Goal: Information Seeking & Learning: Learn about a topic

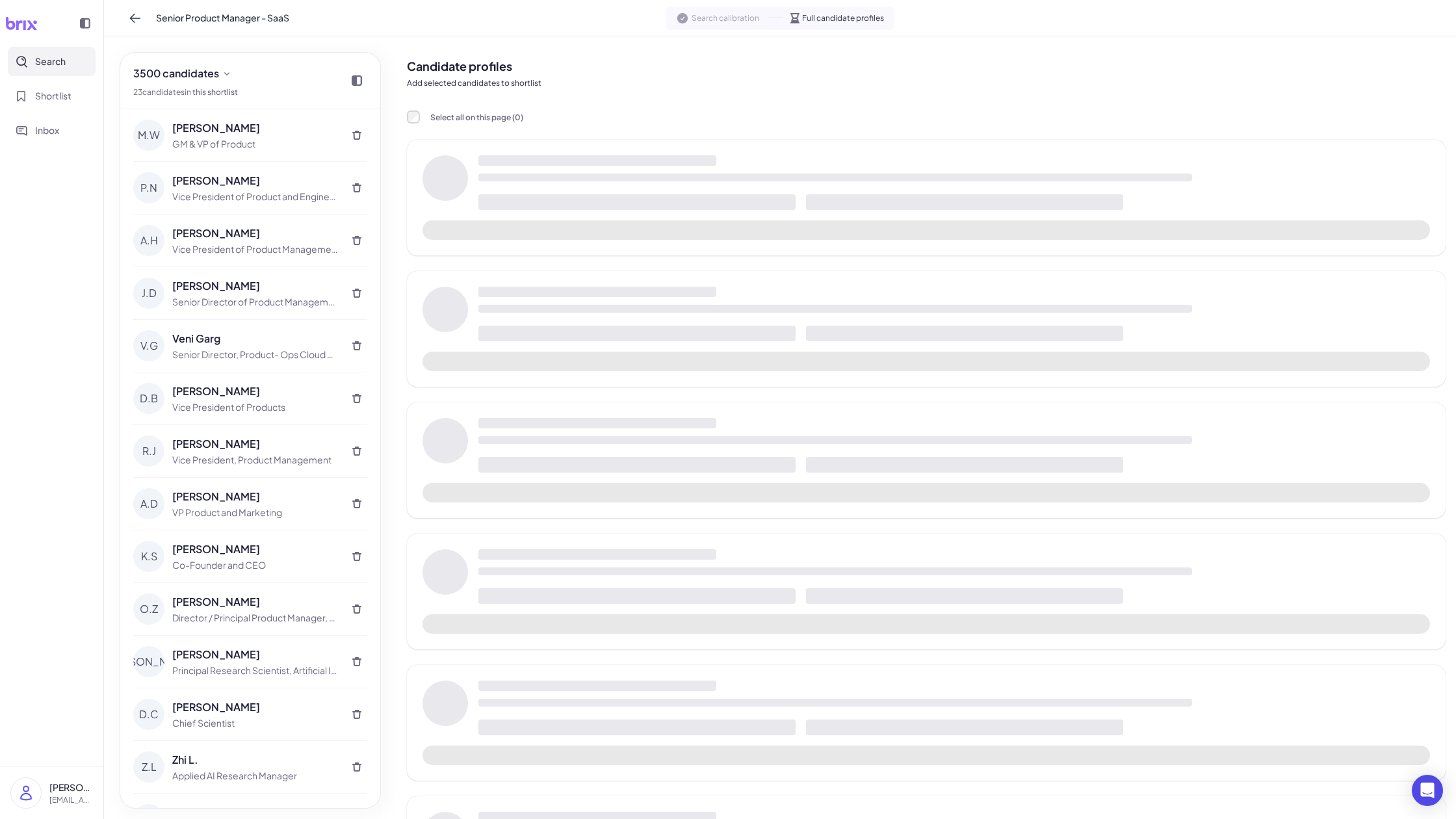
click at [134, 21] on icon at bounding box center [135, 19] width 10 height 9
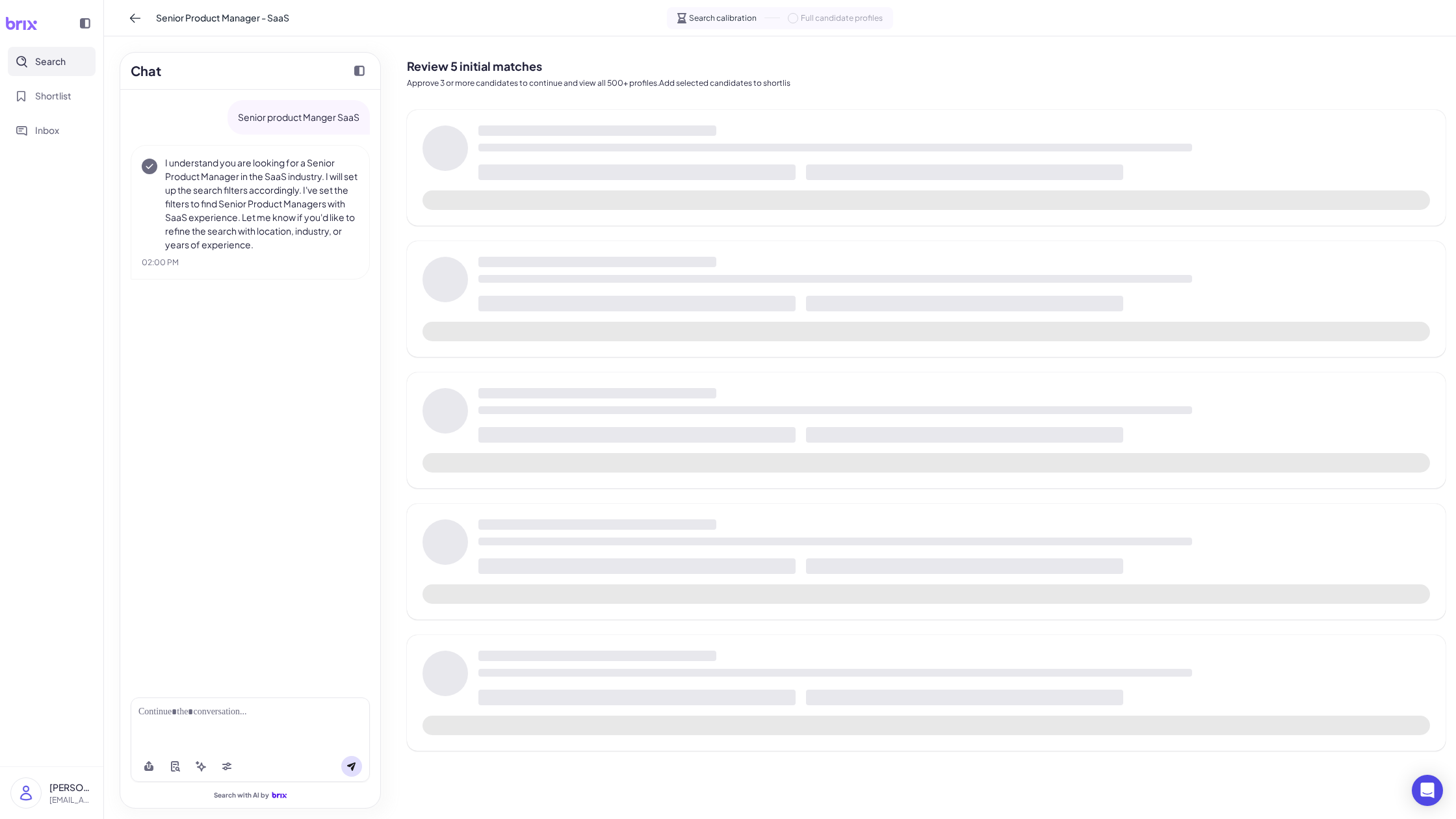
click at [26, 23] on icon at bounding box center [22, 23] width 32 height 13
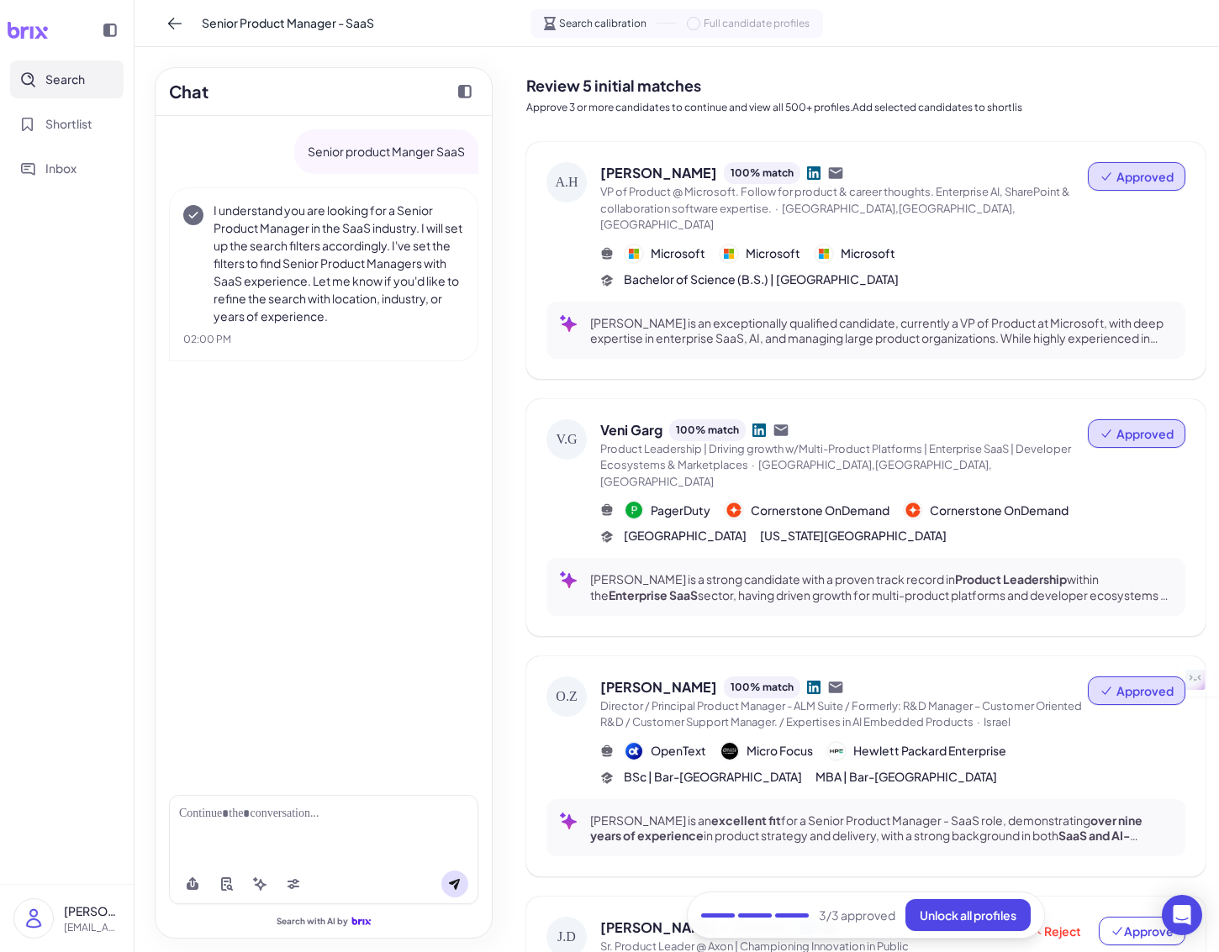
click at [361, 823] on div at bounding box center [323, 829] width 309 height 69
click at [275, 818] on div at bounding box center [323, 814] width 289 height 18
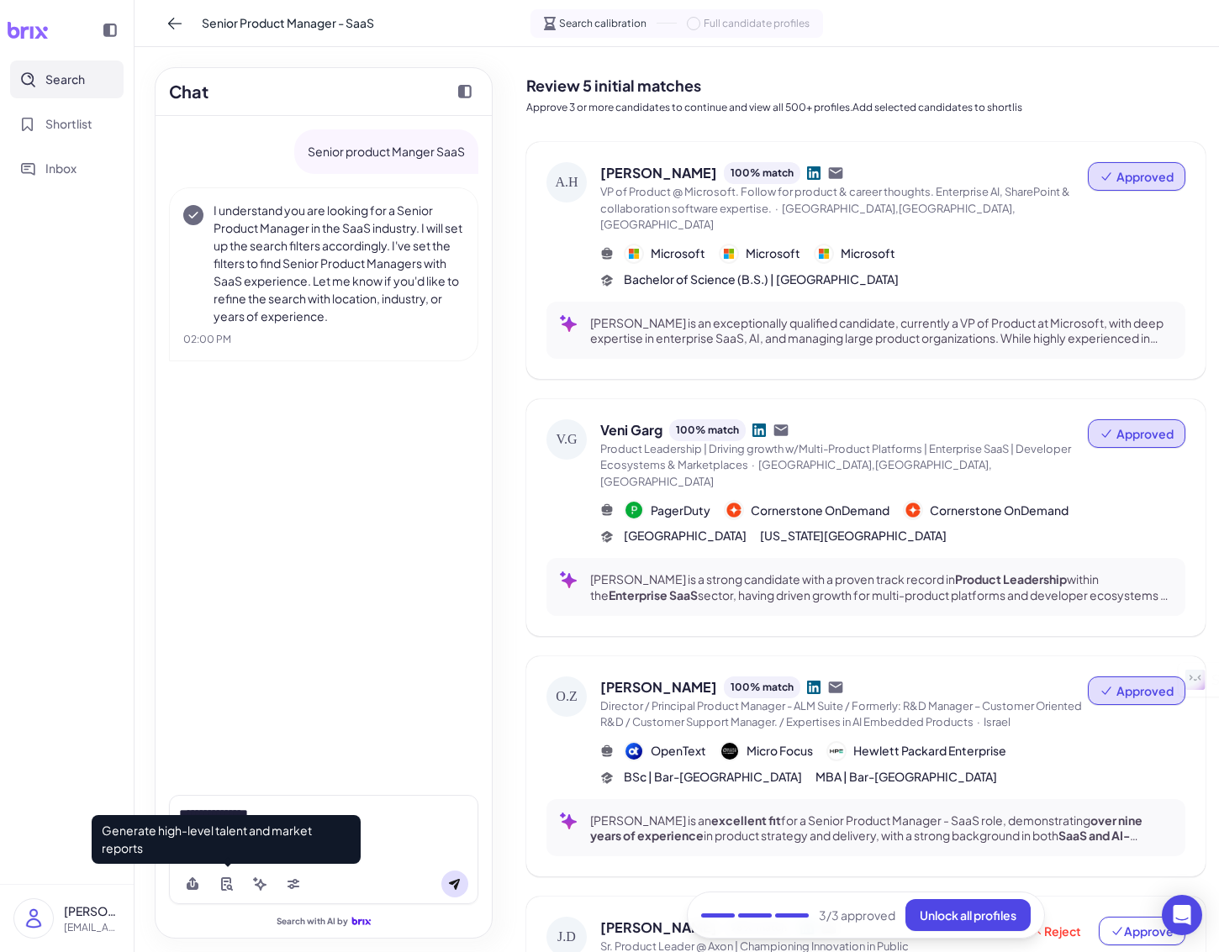
click at [225, 883] on icon at bounding box center [225, 883] width 13 height 13
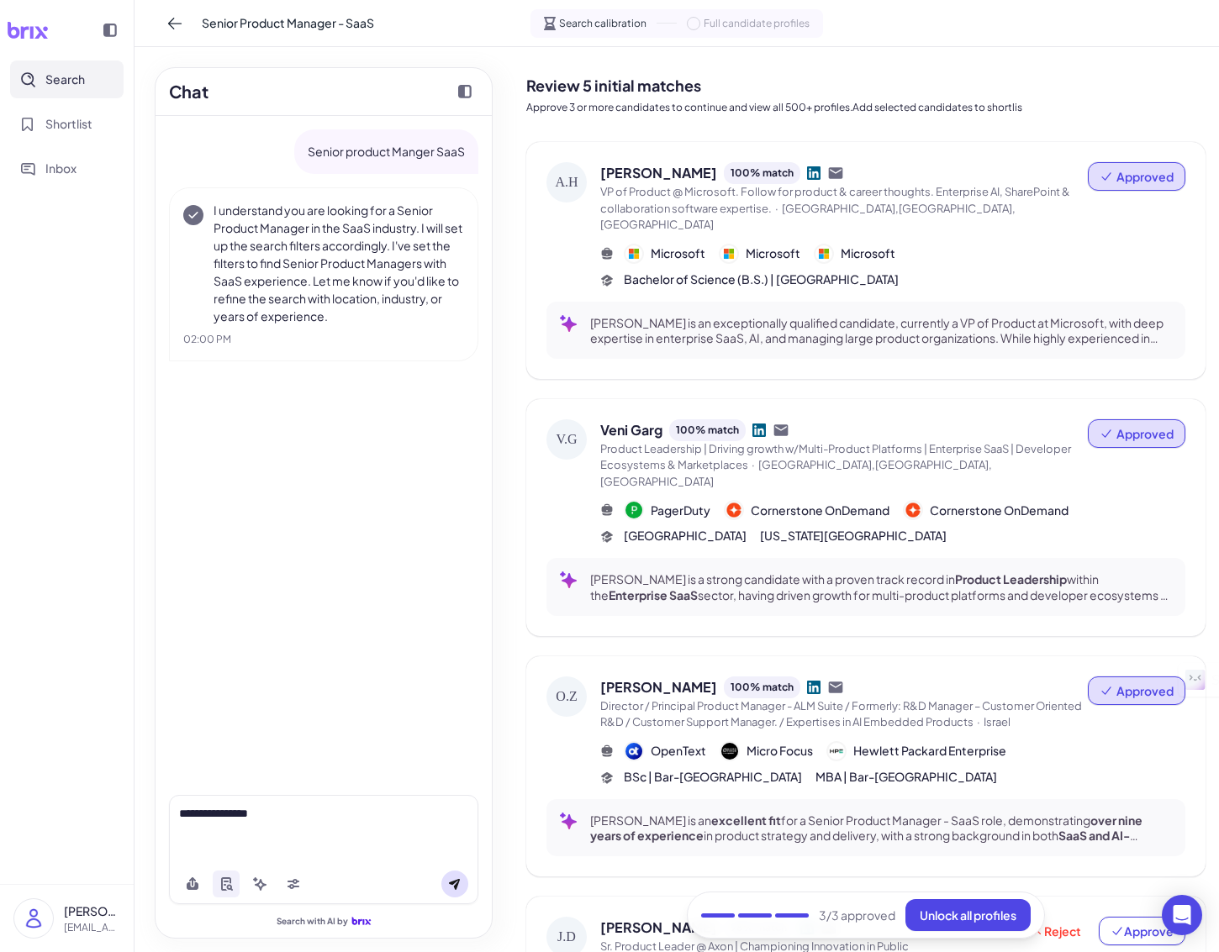
click at [323, 817] on div "**********" at bounding box center [323, 814] width 289 height 18
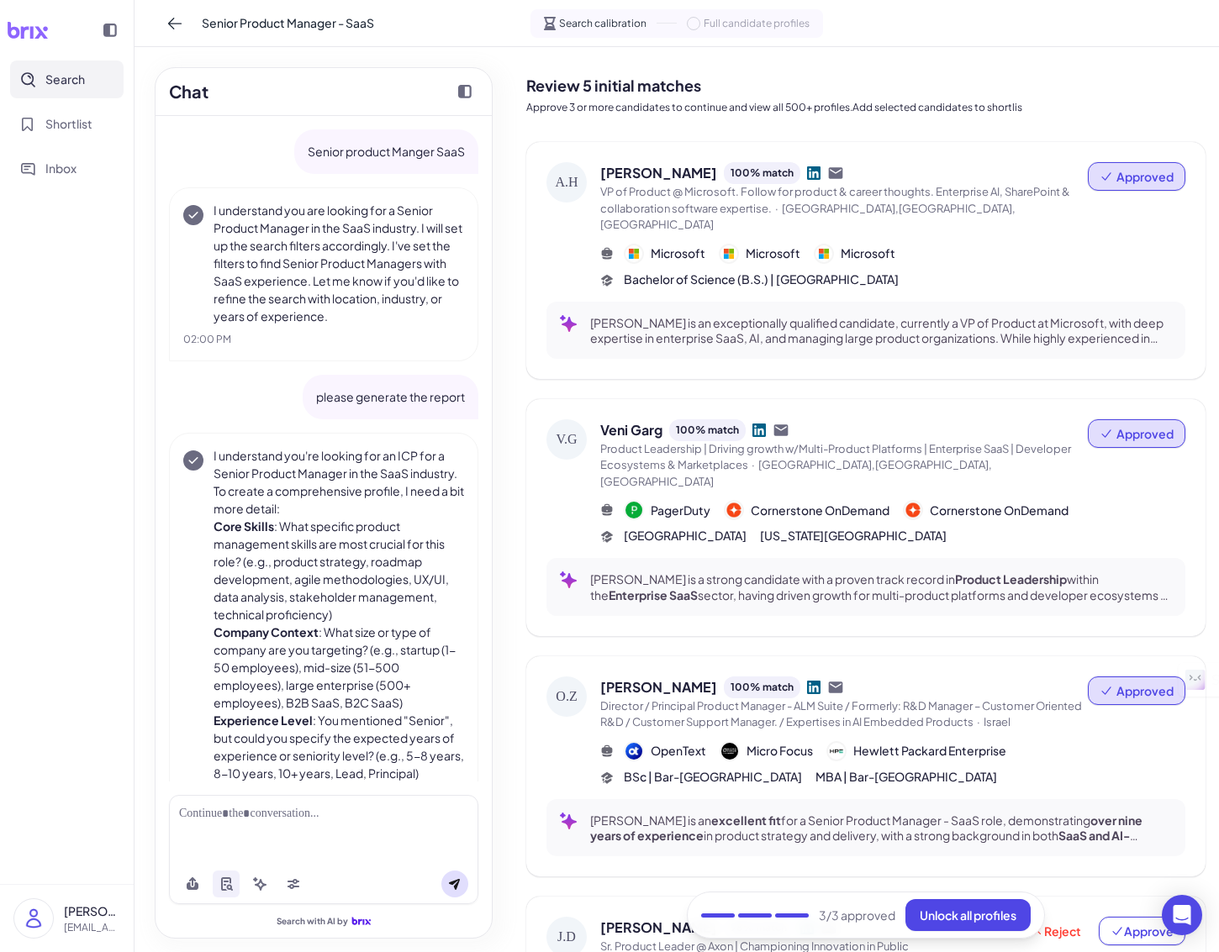
scroll to position [50, 0]
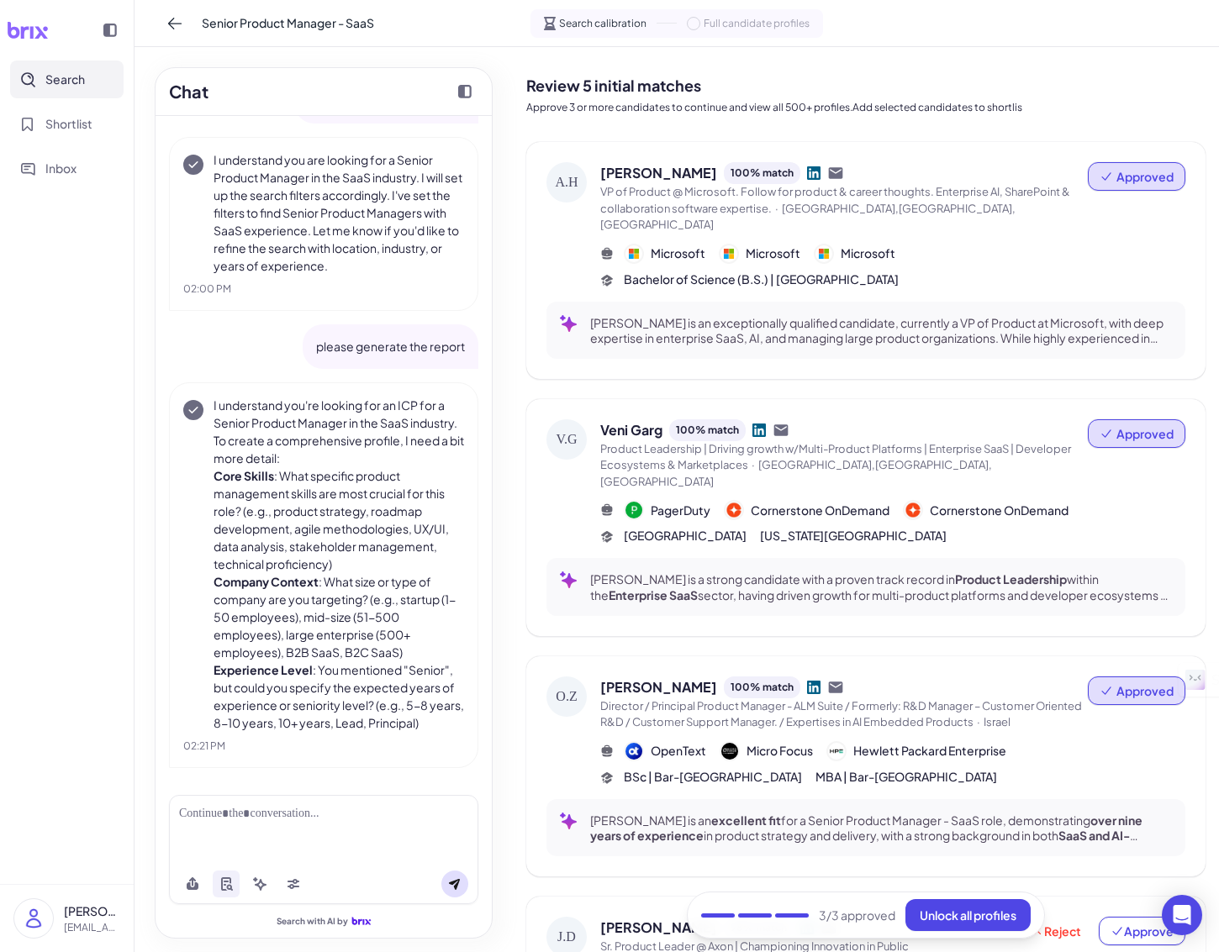
click at [303, 829] on div at bounding box center [323, 829] width 309 height 69
click at [321, 808] on div at bounding box center [323, 814] width 289 height 18
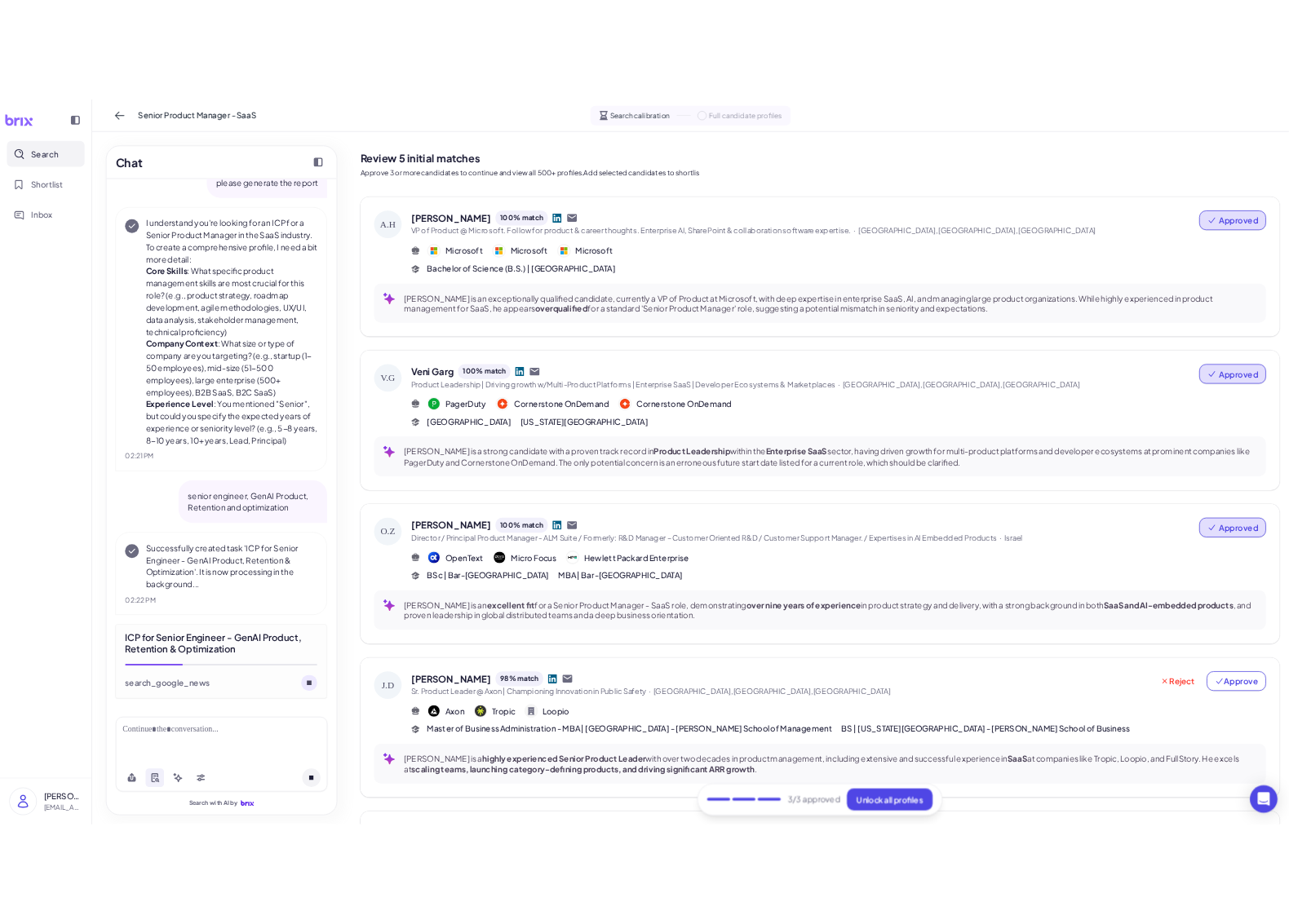
scroll to position [371, 0]
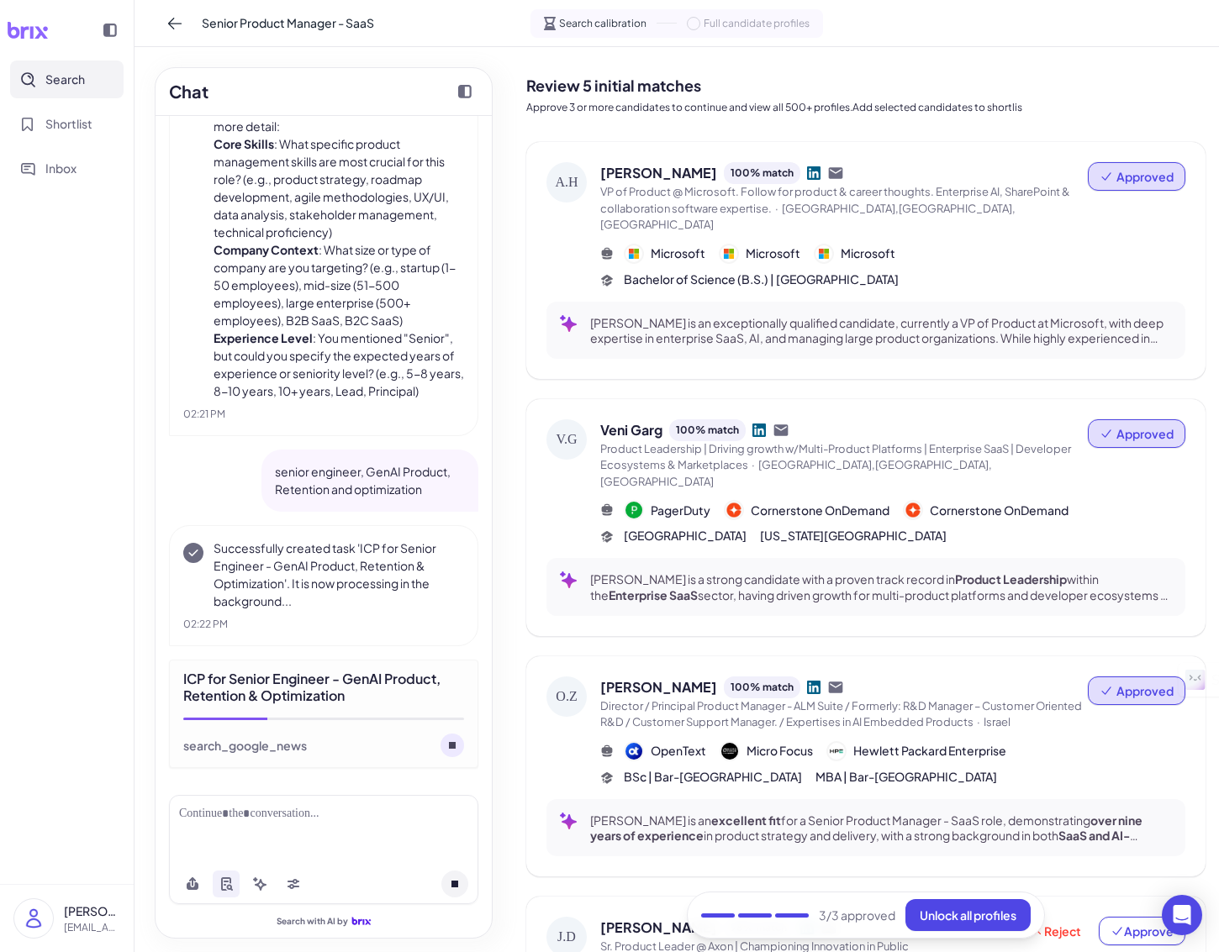
drag, startPoint x: 1215, startPoint y: 113, endPoint x: 1283, endPoint y: 120, distance: 68.5
click at [1219, 120] on html "Search Shortlist Inbox [PERSON_NAME] [EMAIL_ADDRESS][DOMAIN_NAME] Senior Produc…" at bounding box center [609, 476] width 1219 height 952
drag, startPoint x: 1197, startPoint y: 102, endPoint x: 1212, endPoint y: 97, distance: 15.7
click at [1201, 101] on p "Approve 3 or more candidates to continue and view all 500+ profiles.Add selecte…" at bounding box center [865, 107] width 679 height 15
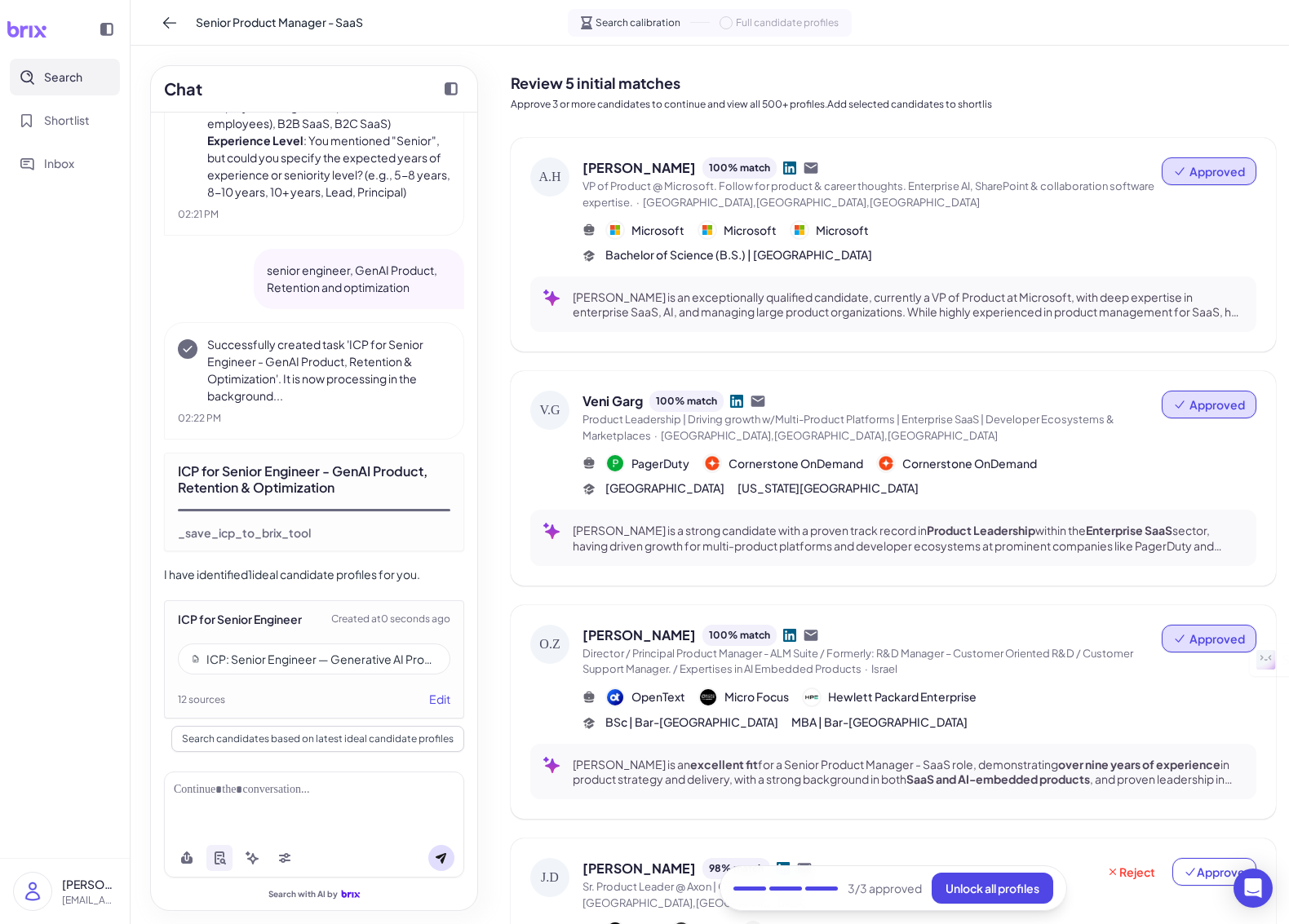
scroll to position [571, 0]
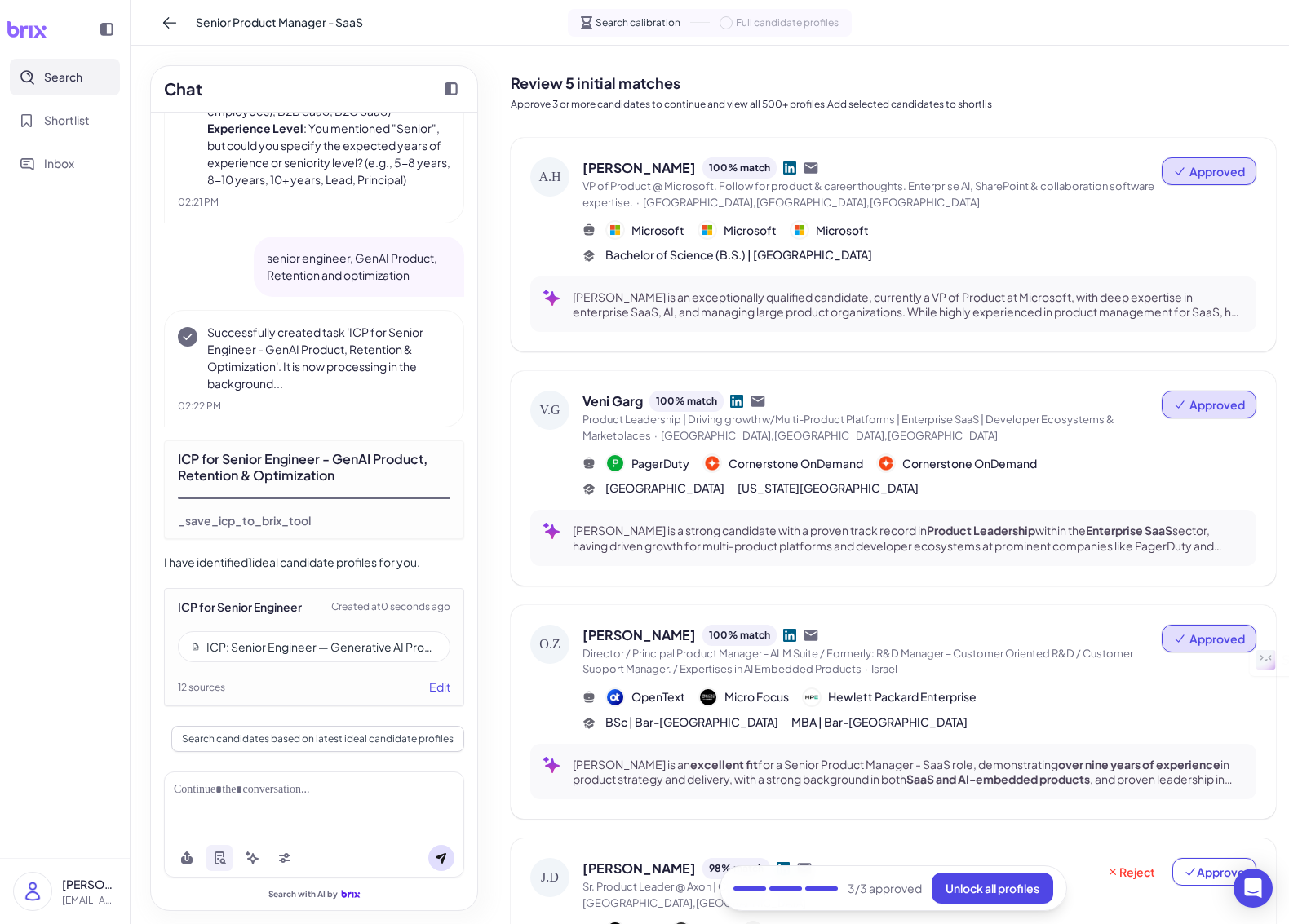
click at [330, 646] on div "ICP: Senior Engineer — Generative AI Product (Retention & Optimization)" at bounding box center [321, 646] width 230 height 16
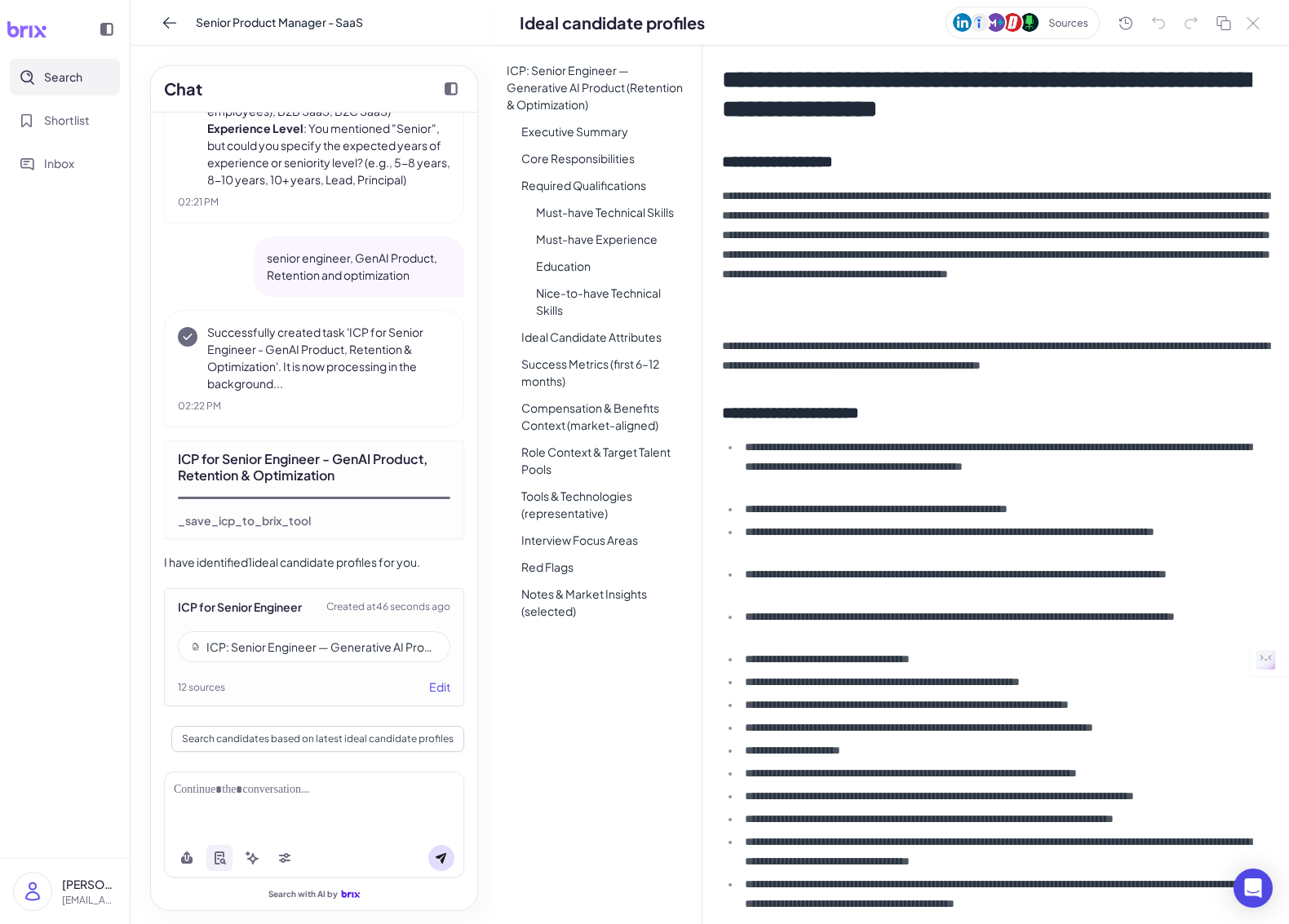
click at [591, 131] on li "Executive Summary" at bounding box center [605, 132] width 193 height 23
click at [593, 156] on li "Core Responsibilities" at bounding box center [605, 158] width 193 height 23
click at [601, 182] on li "Required Qualifications" at bounding box center [605, 185] width 193 height 23
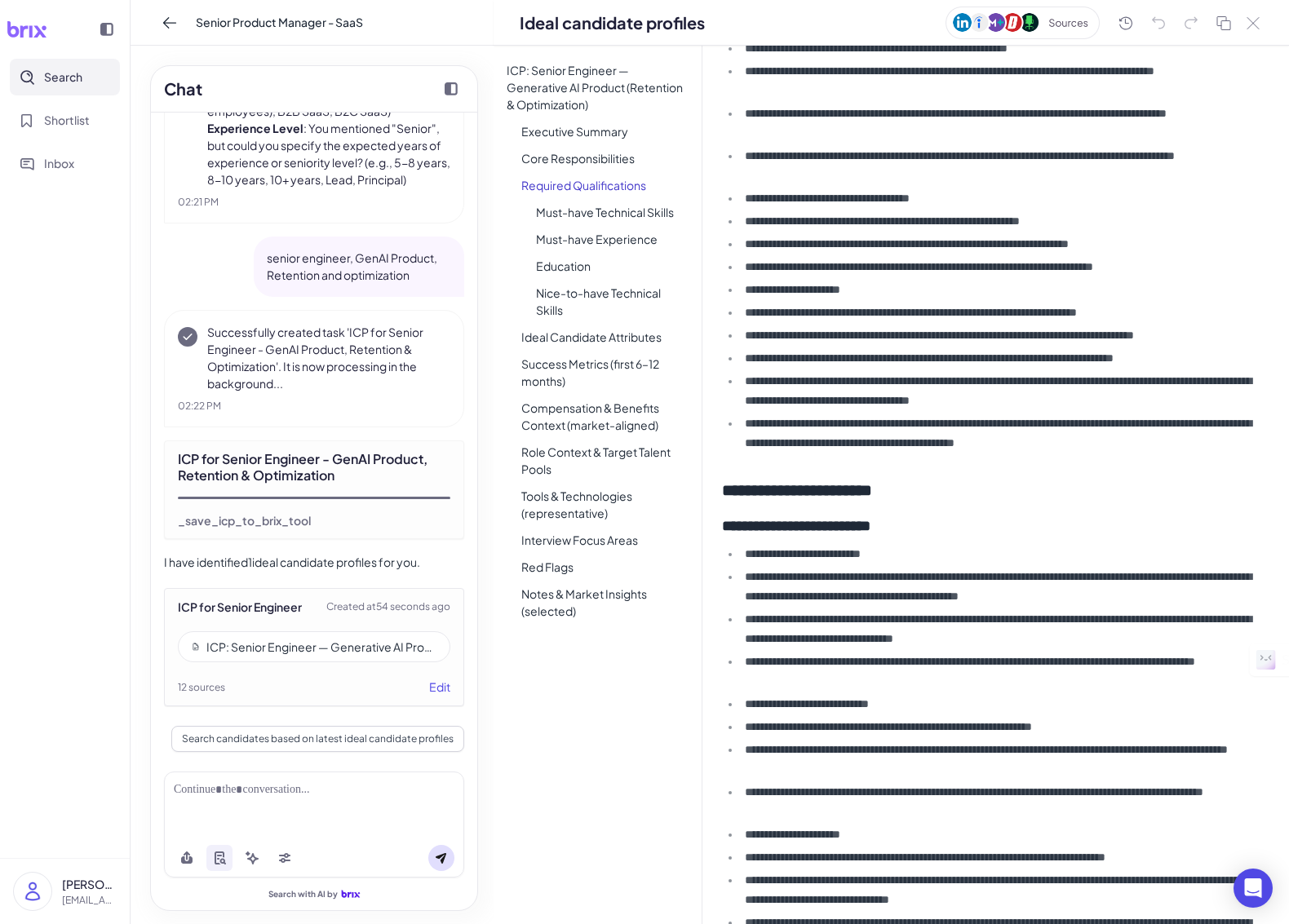
scroll to position [466, 0]
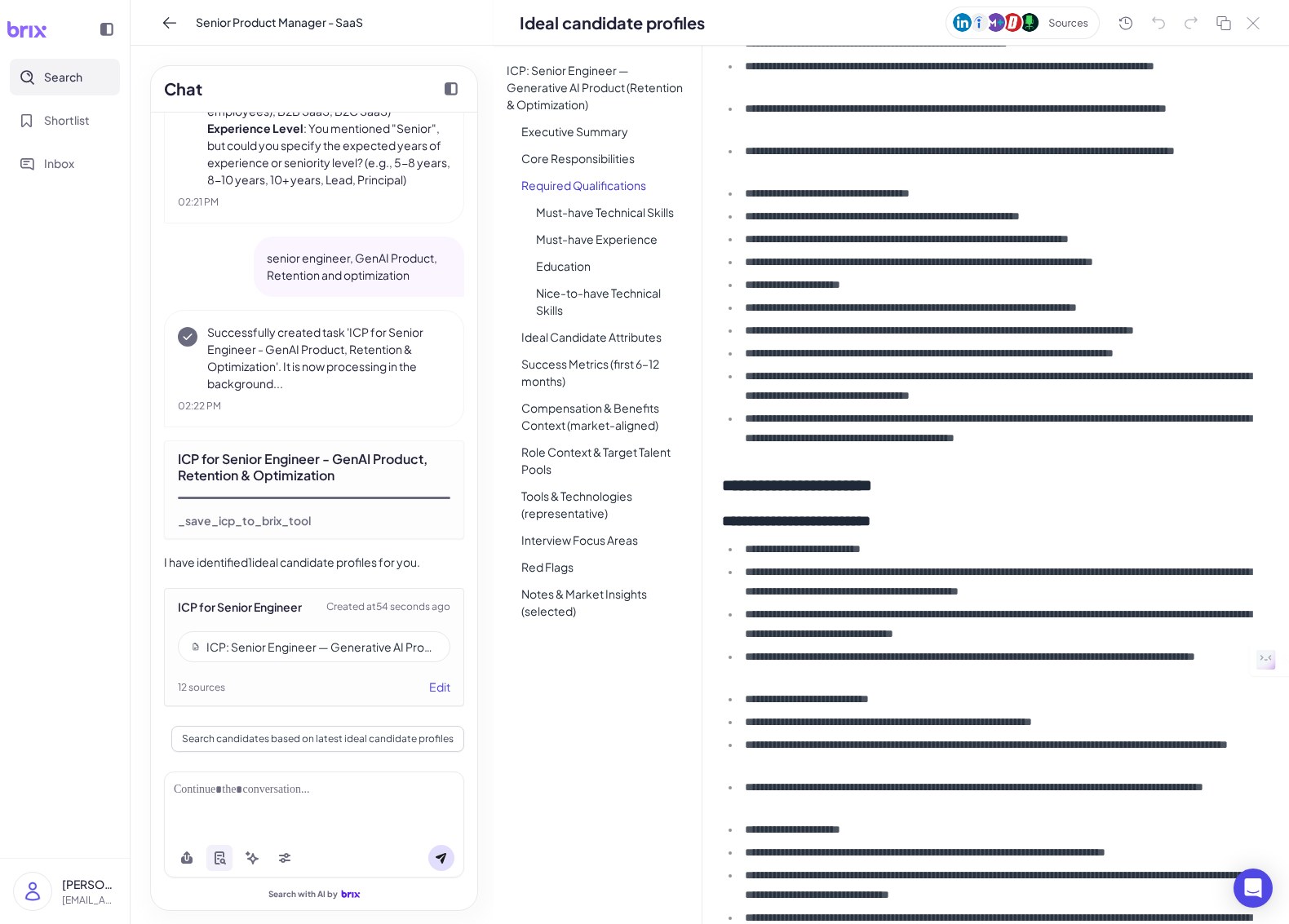
click at [621, 212] on li "Must-have Technical Skills" at bounding box center [612, 213] width 179 height 23
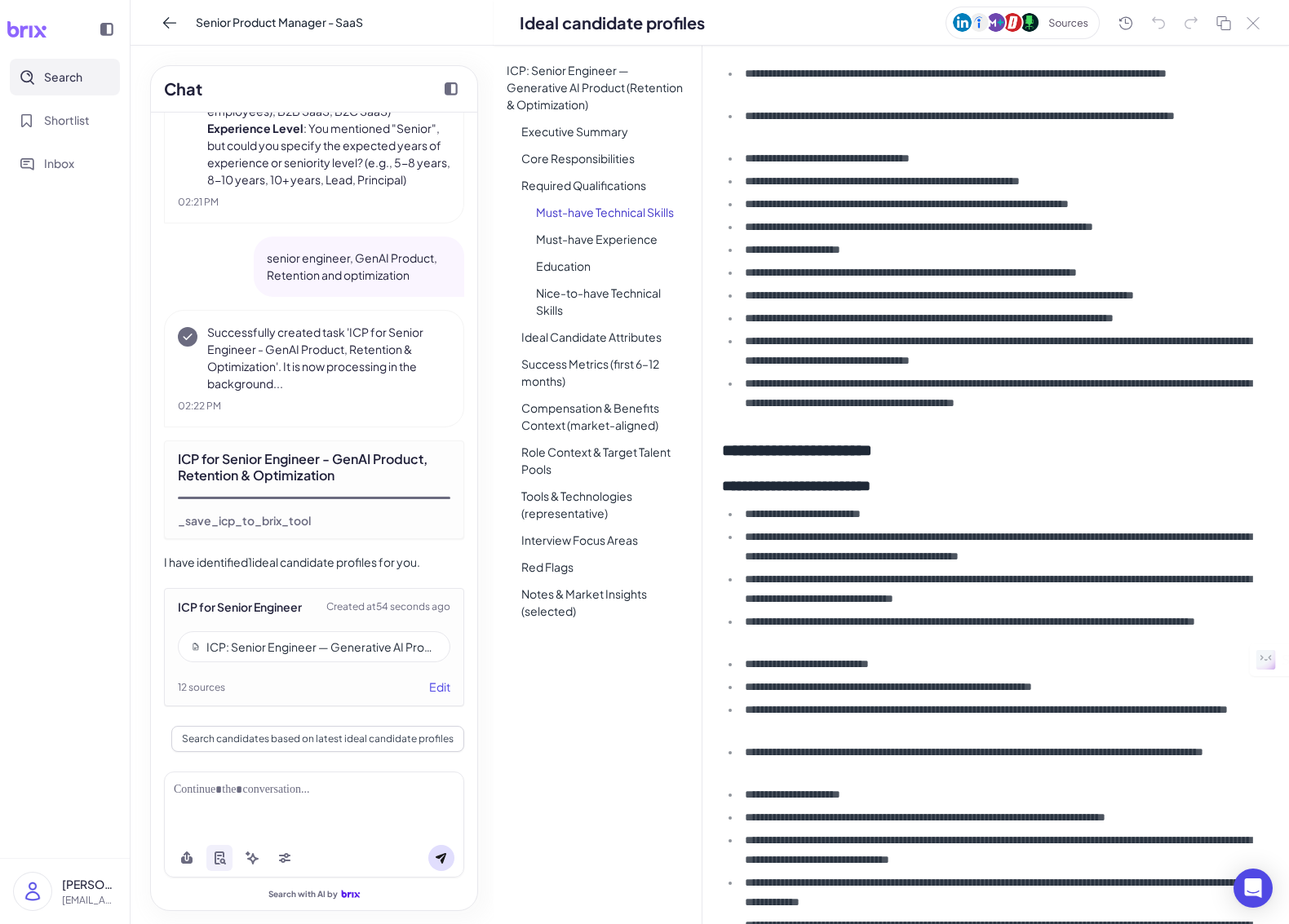
scroll to position [502, 0]
click at [632, 245] on li "Must-have Experience" at bounding box center [612, 239] width 179 height 23
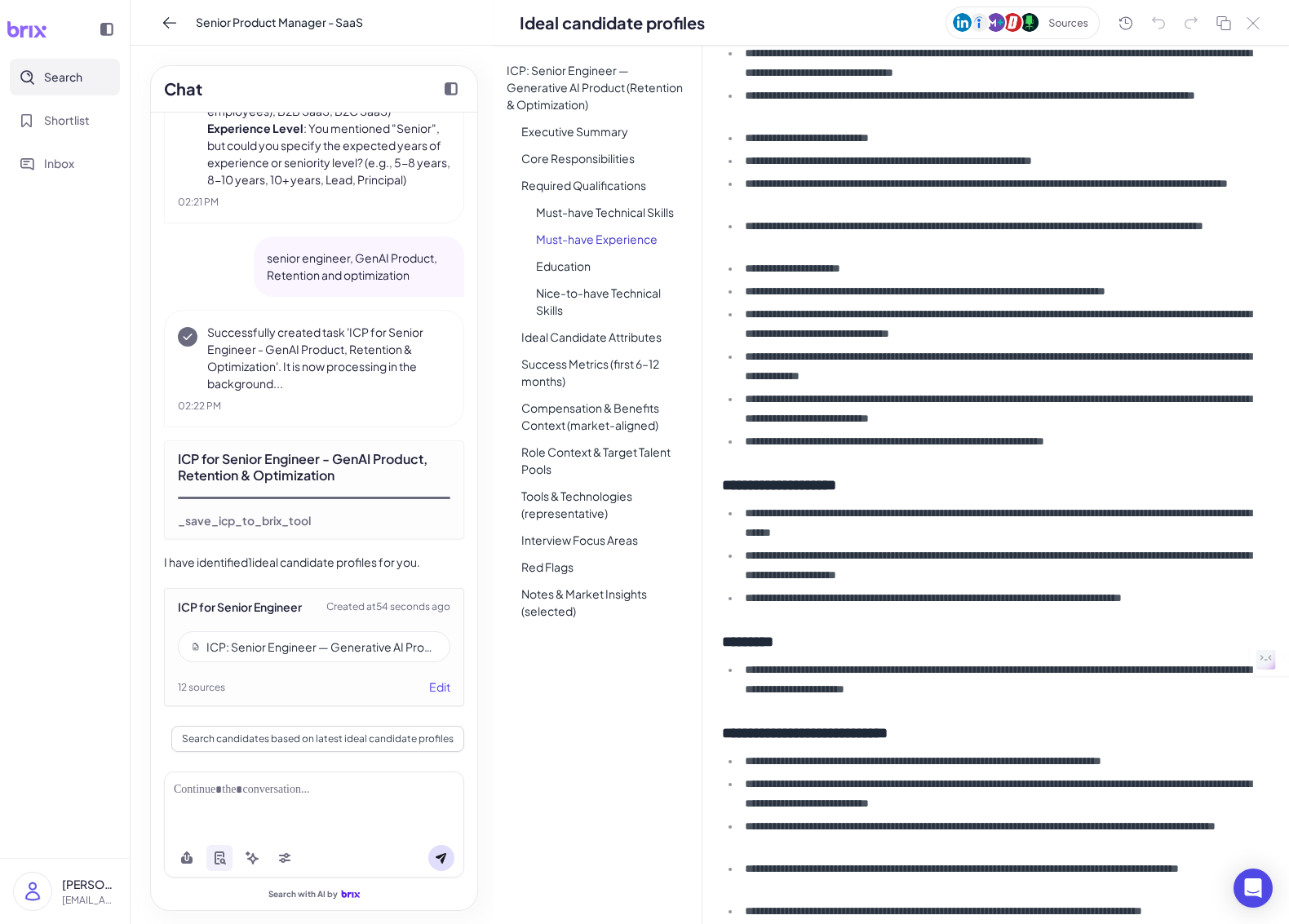
click at [563, 268] on li "Education" at bounding box center [612, 266] width 179 height 23
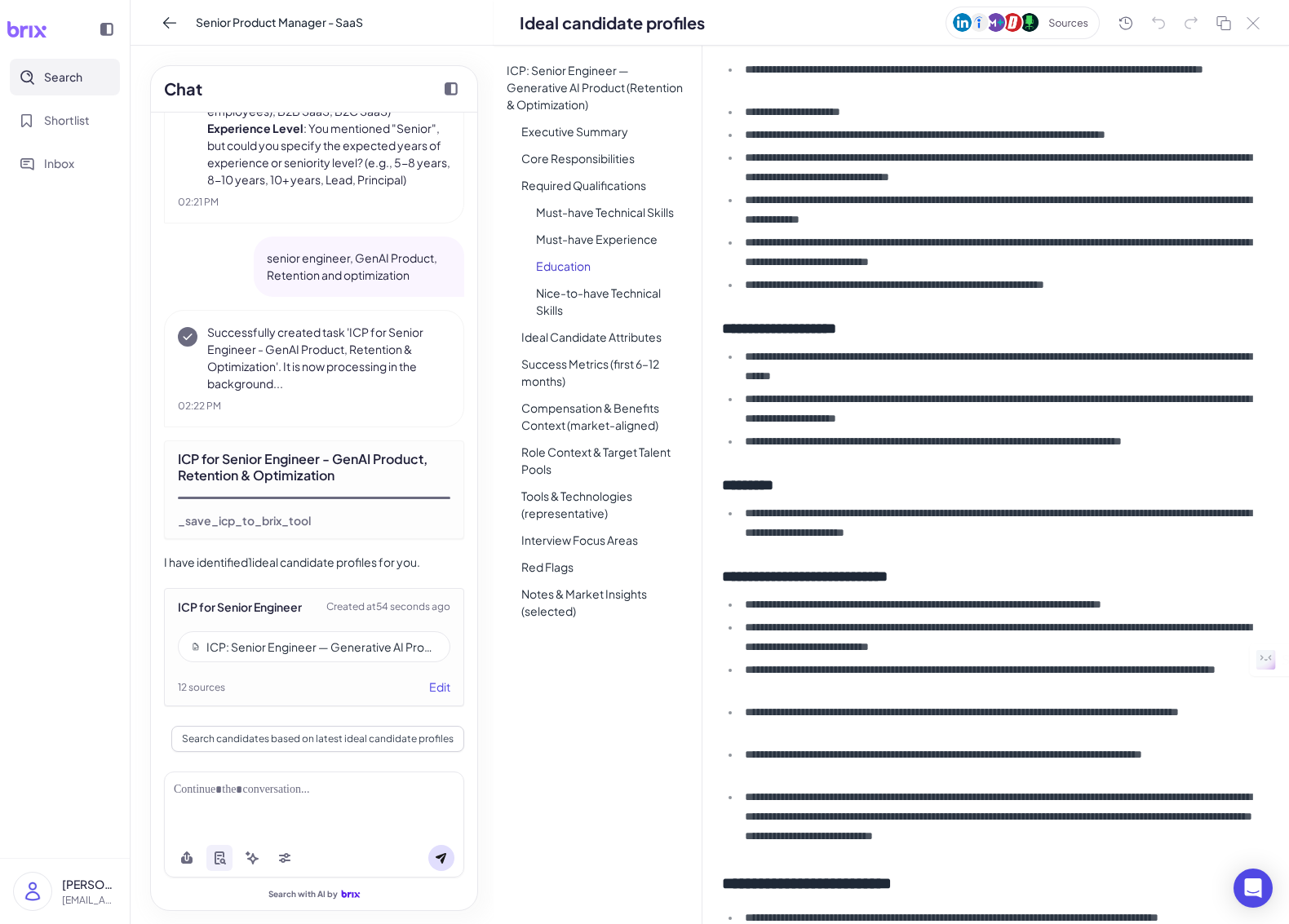
click at [562, 294] on li "Nice-to-have Technical Skills" at bounding box center [612, 302] width 179 height 41
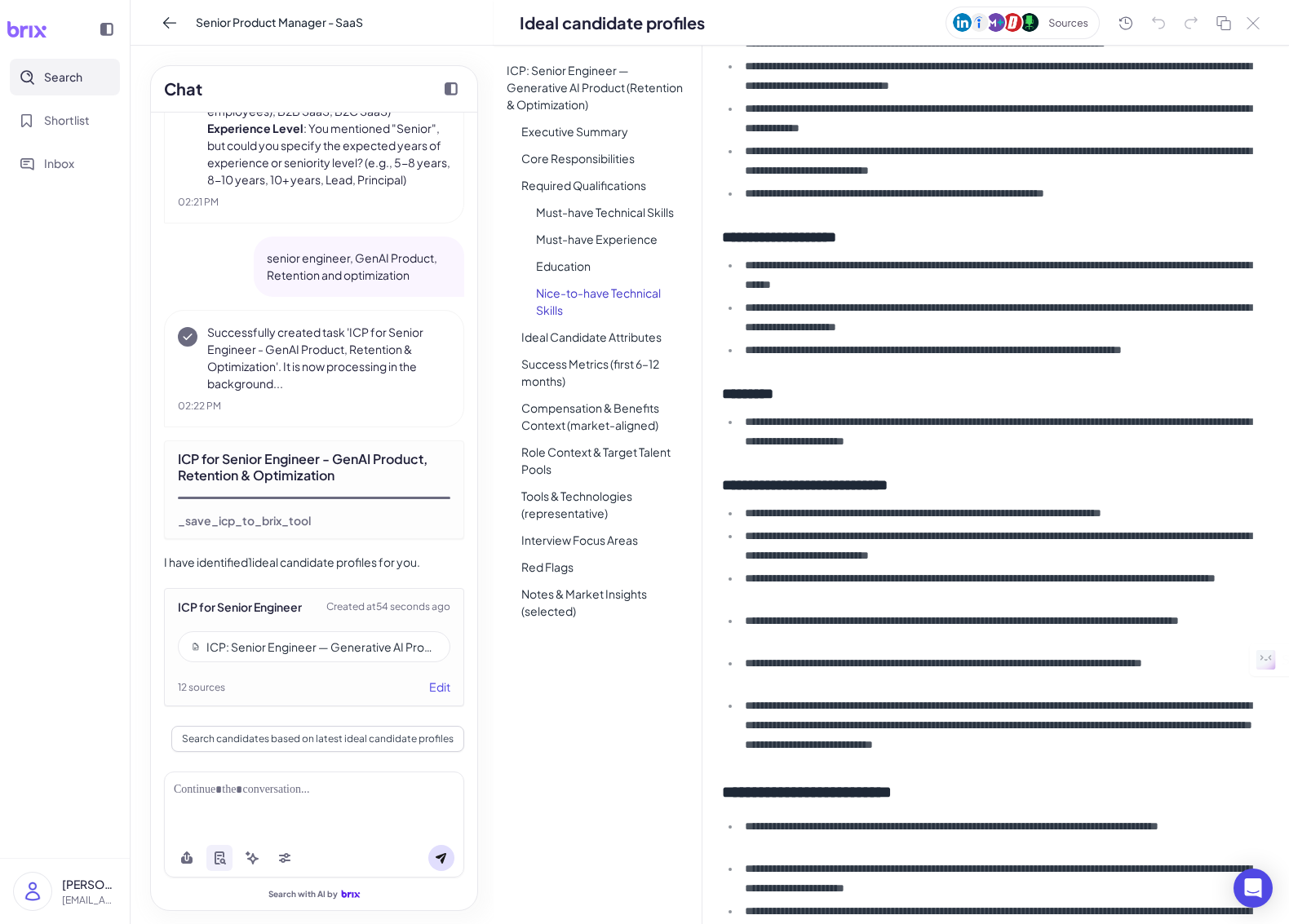
click at [560, 336] on li "Ideal Candidate Attributes" at bounding box center [605, 337] width 193 height 23
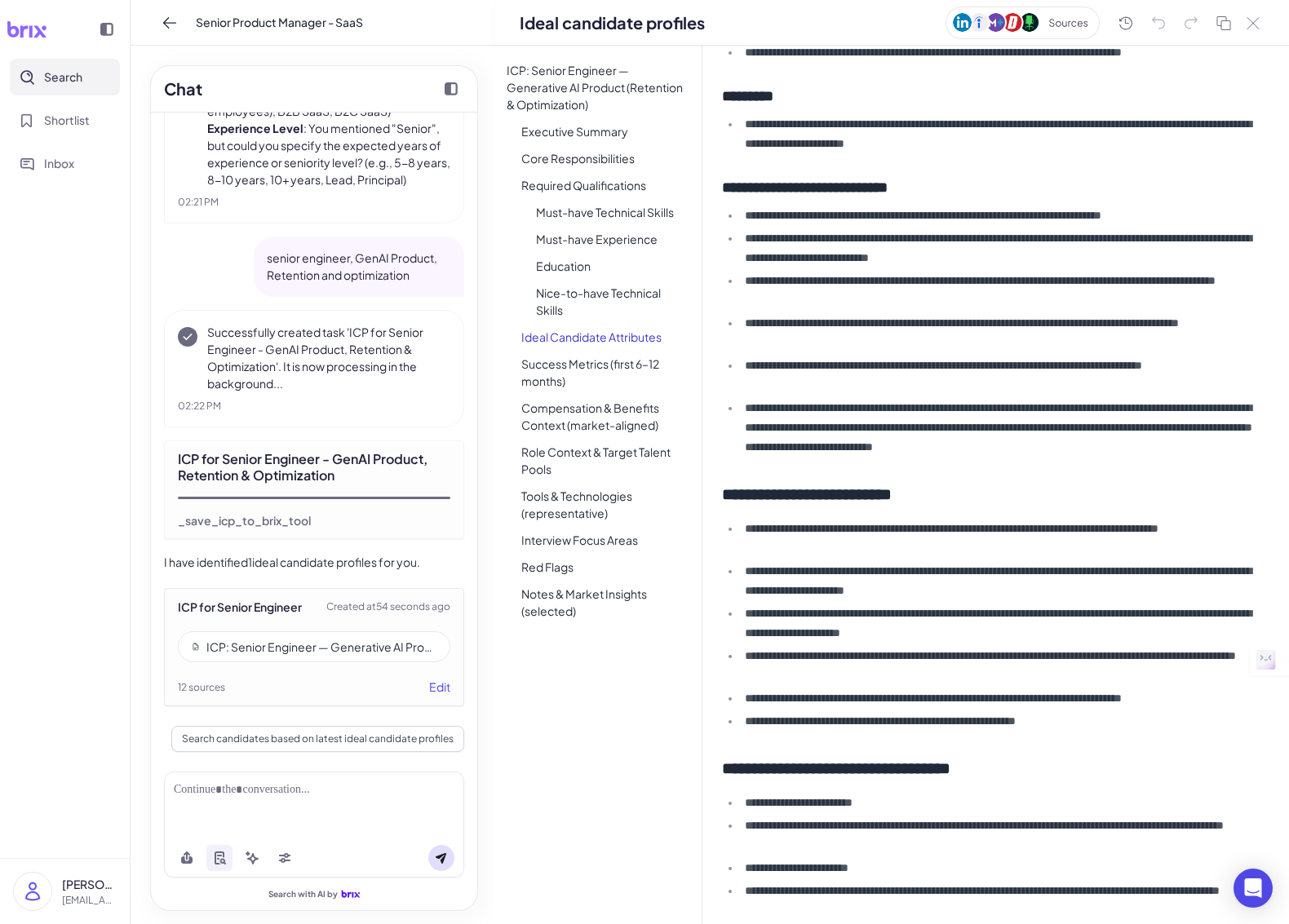
scroll to position [1582, 0]
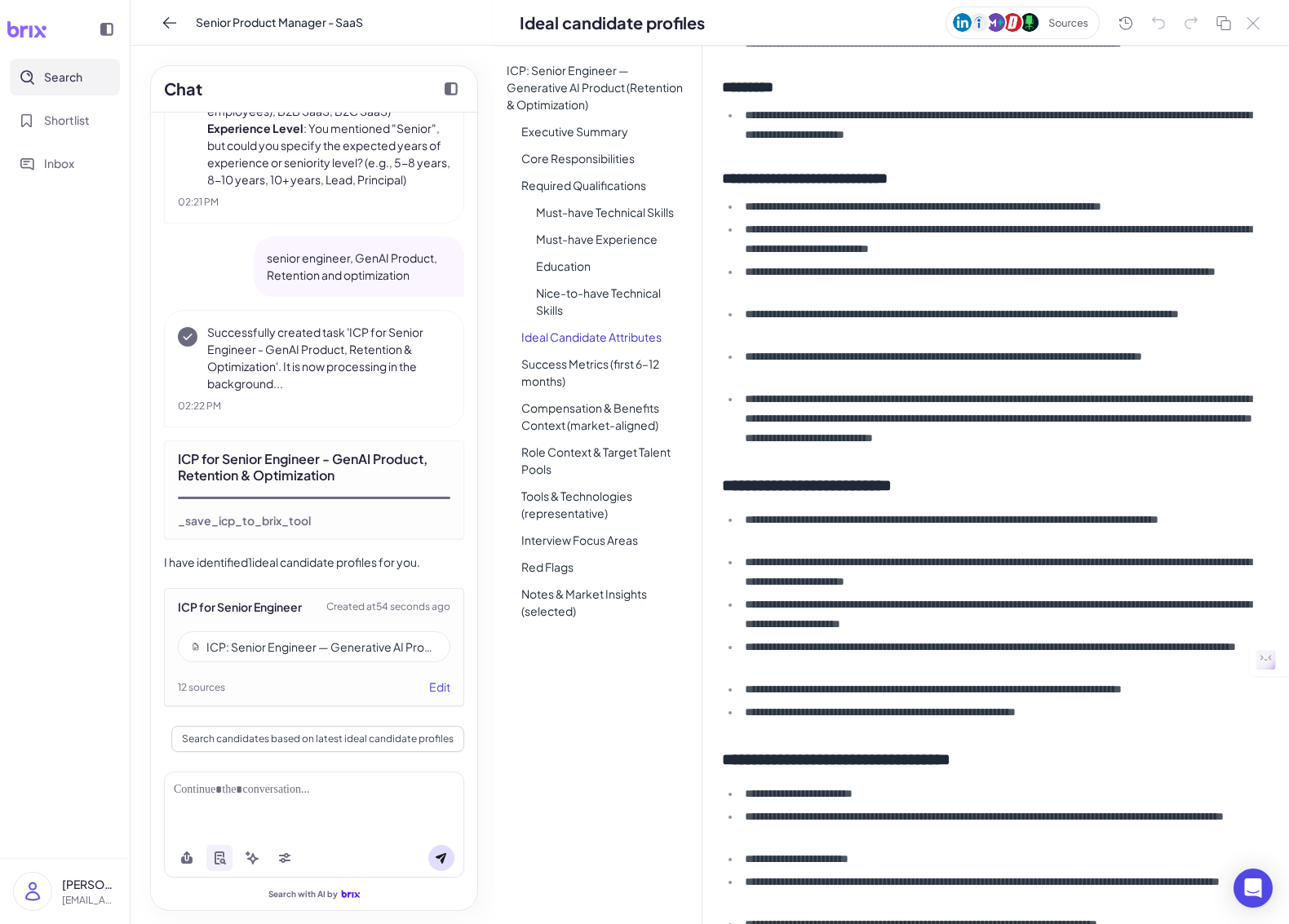
click at [540, 381] on li "Success Metrics (first 6–12 months)" at bounding box center [605, 373] width 193 height 41
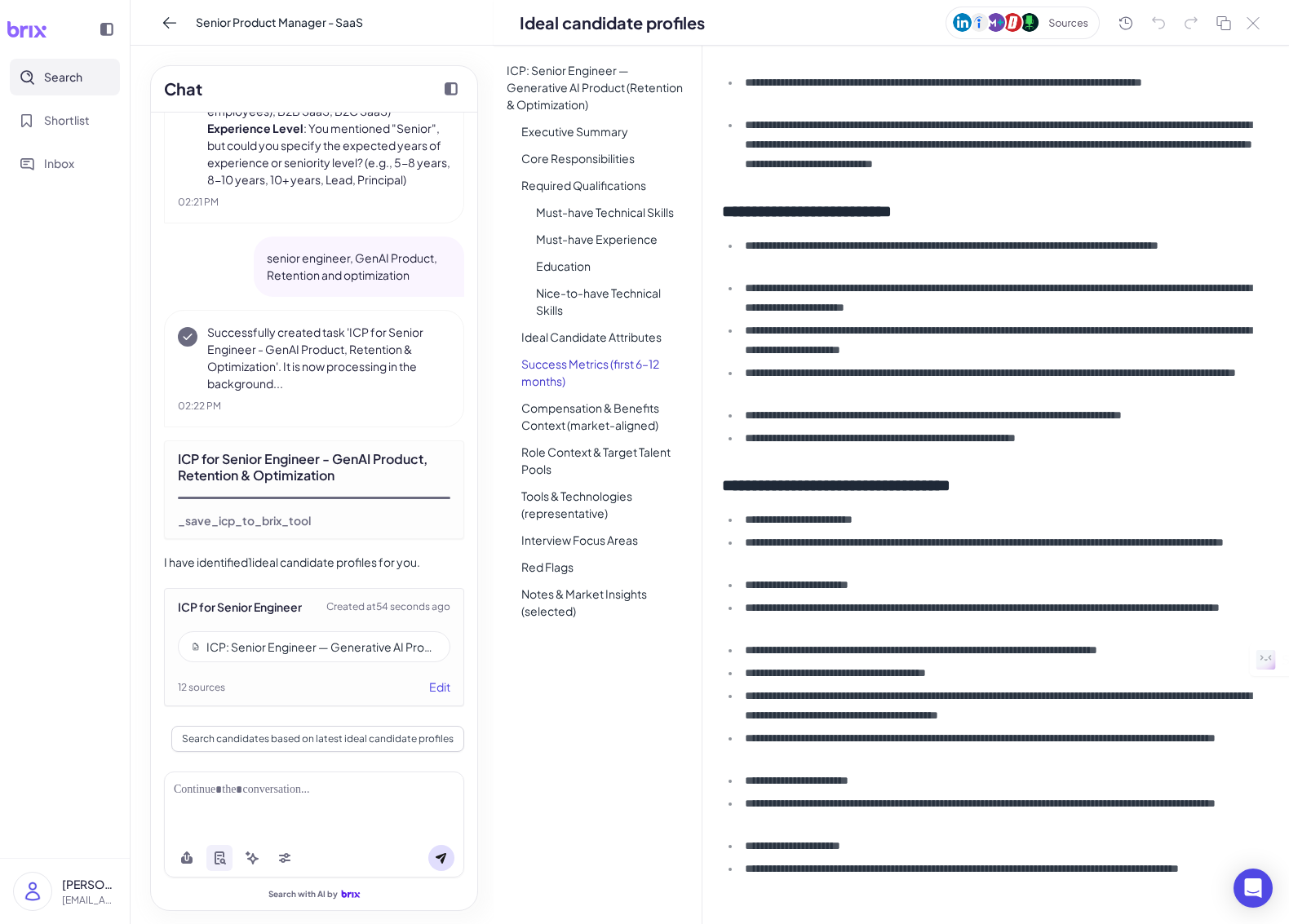
click at [561, 419] on li "Compensation & Benefits Context (market-aligned)" at bounding box center [605, 416] width 193 height 41
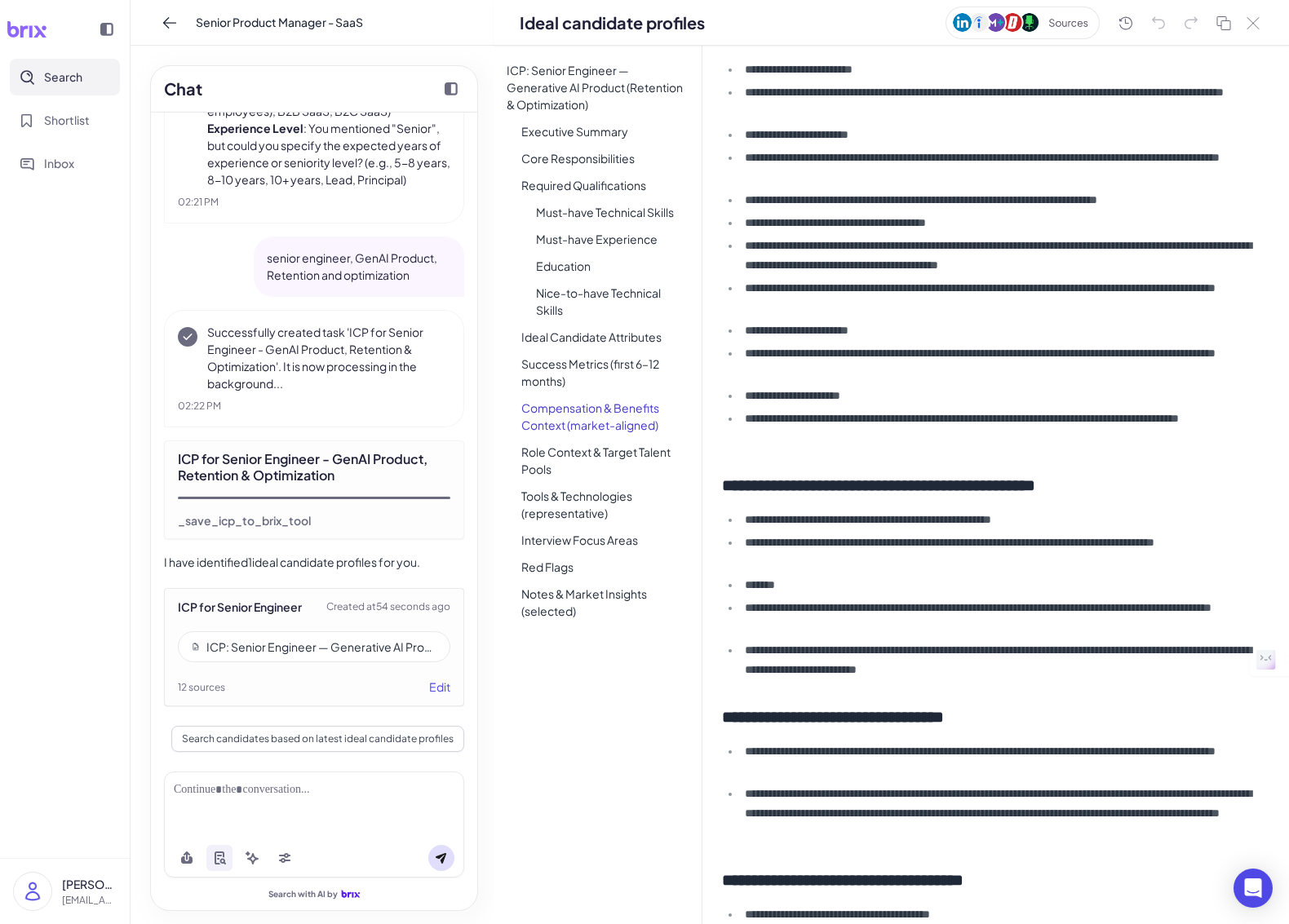
click at [618, 451] on li "Role Context & Target Talent Pools" at bounding box center [605, 461] width 193 height 41
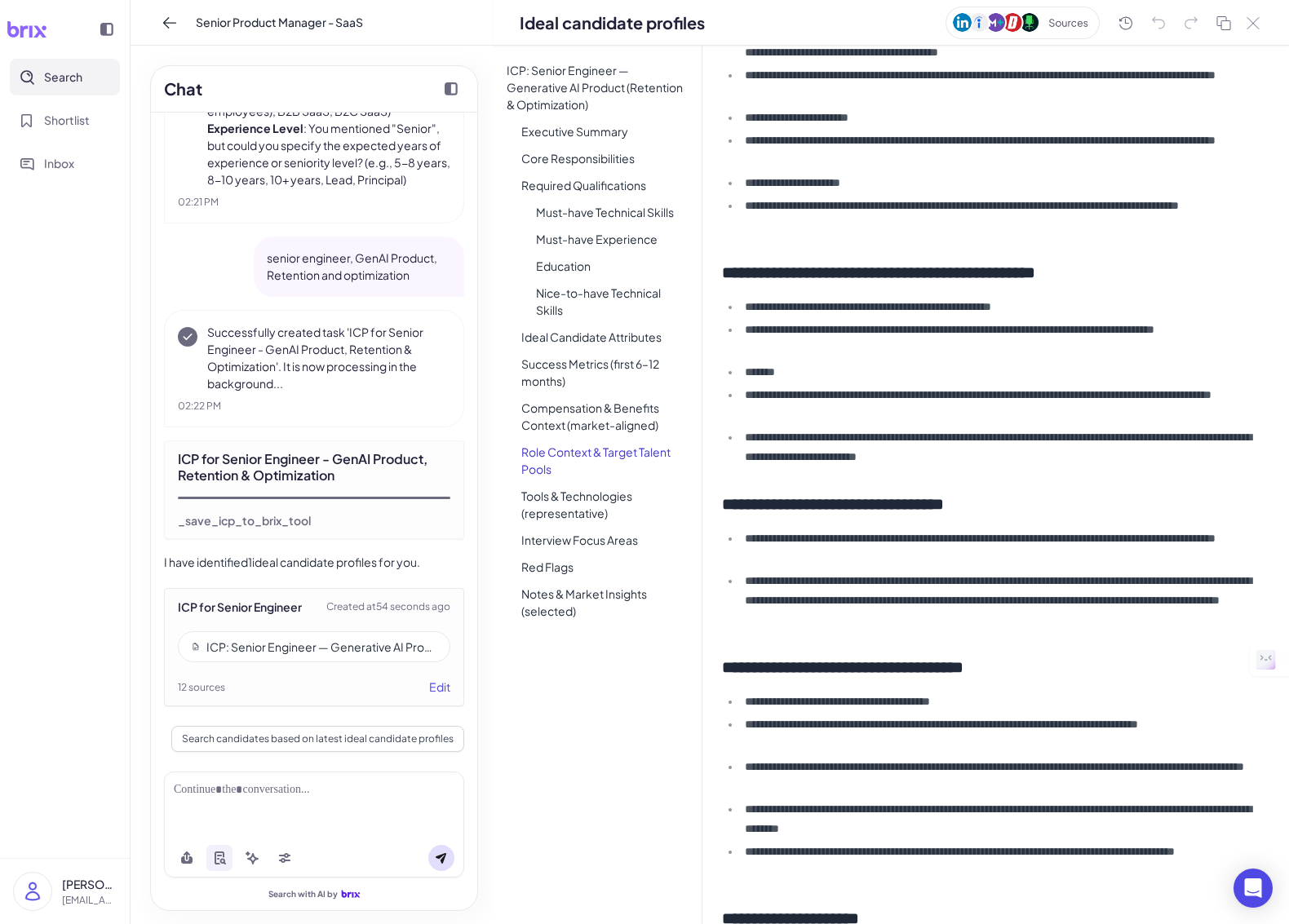
scroll to position [2537, 0]
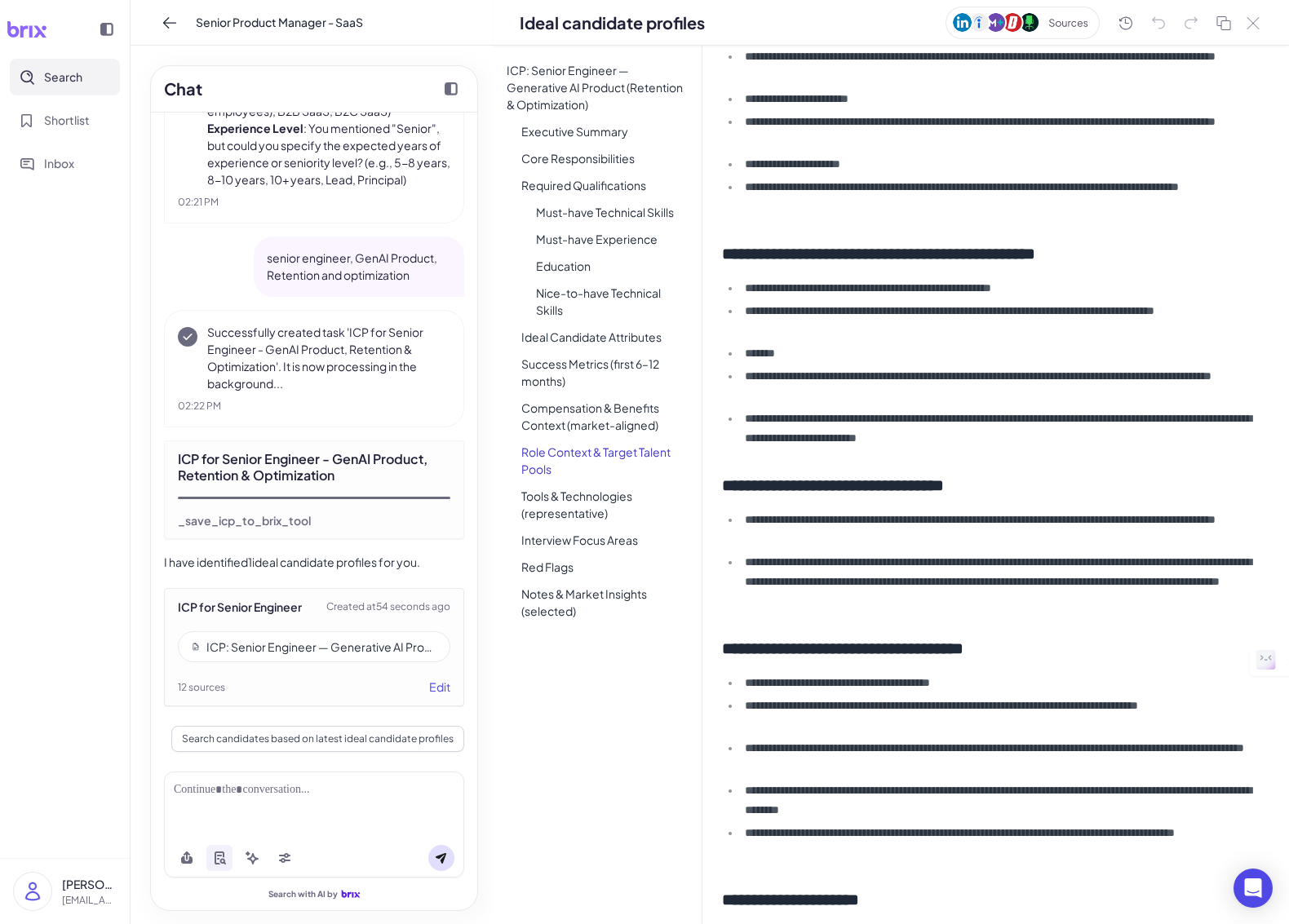
click at [597, 498] on li "Tools & Technologies (representative)" at bounding box center [605, 505] width 193 height 41
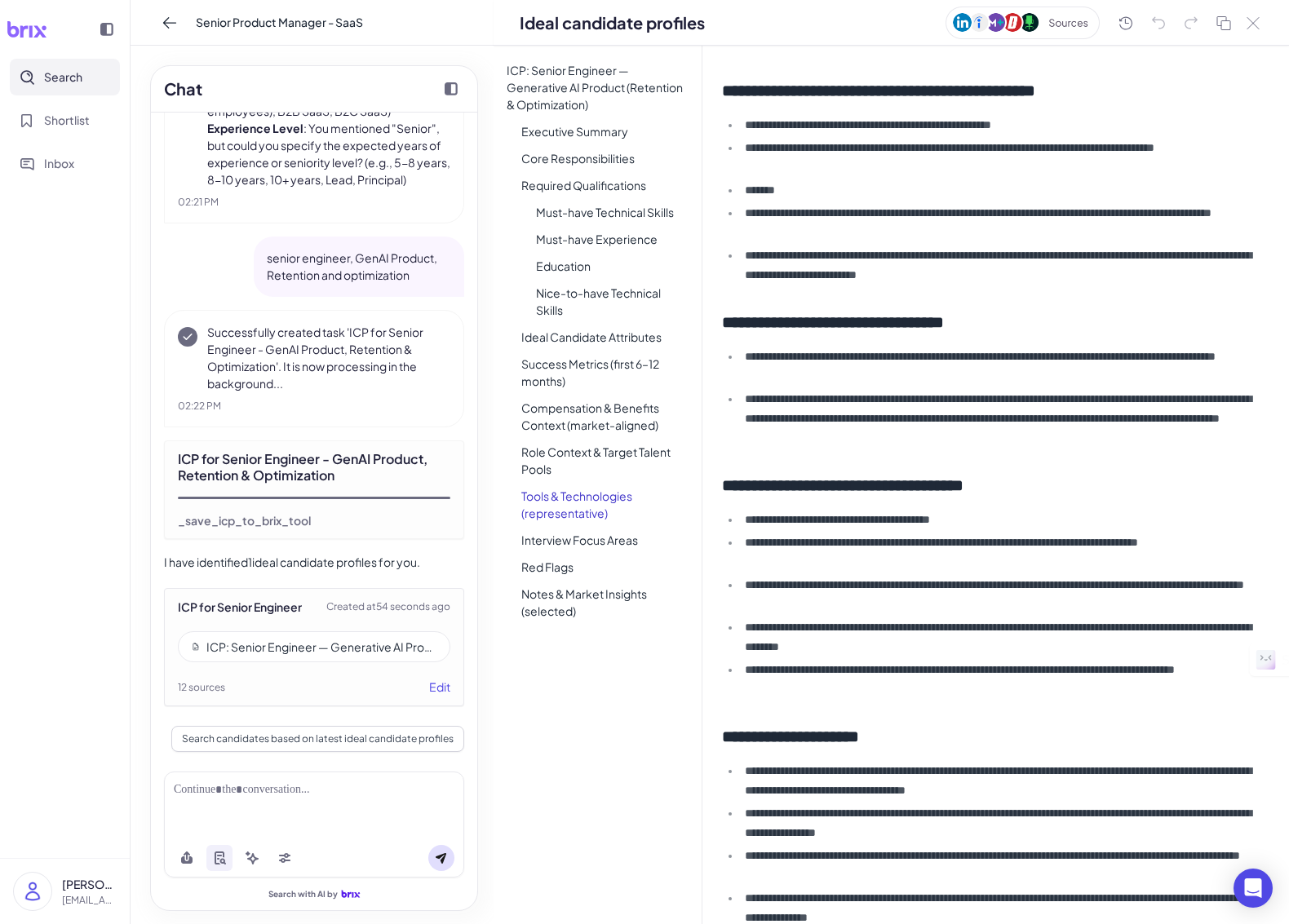
click at [606, 540] on li "Interview Focus Areas" at bounding box center [605, 541] width 193 height 23
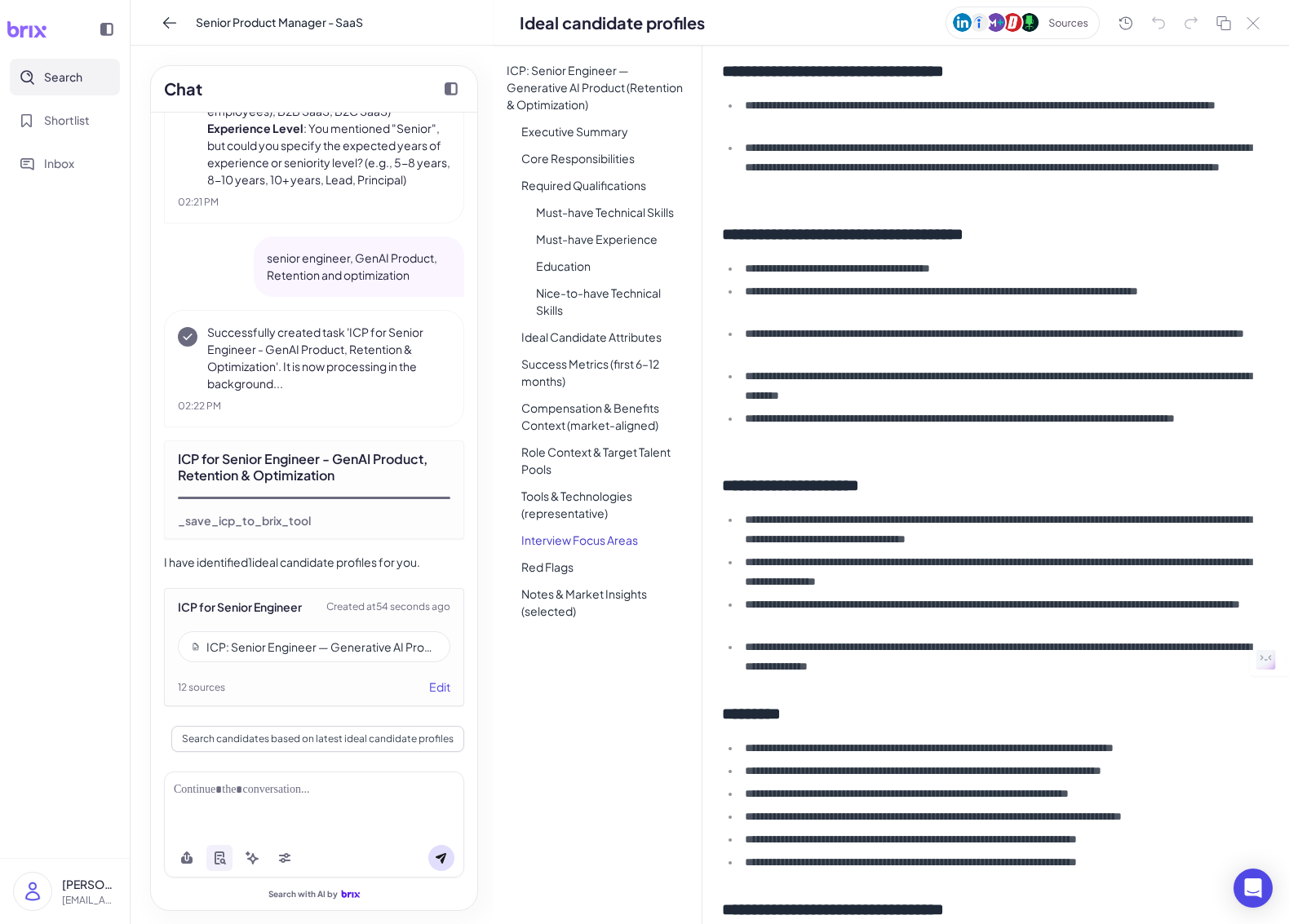
click at [595, 598] on li "Notes & Market Insights (selected)" at bounding box center [605, 603] width 193 height 41
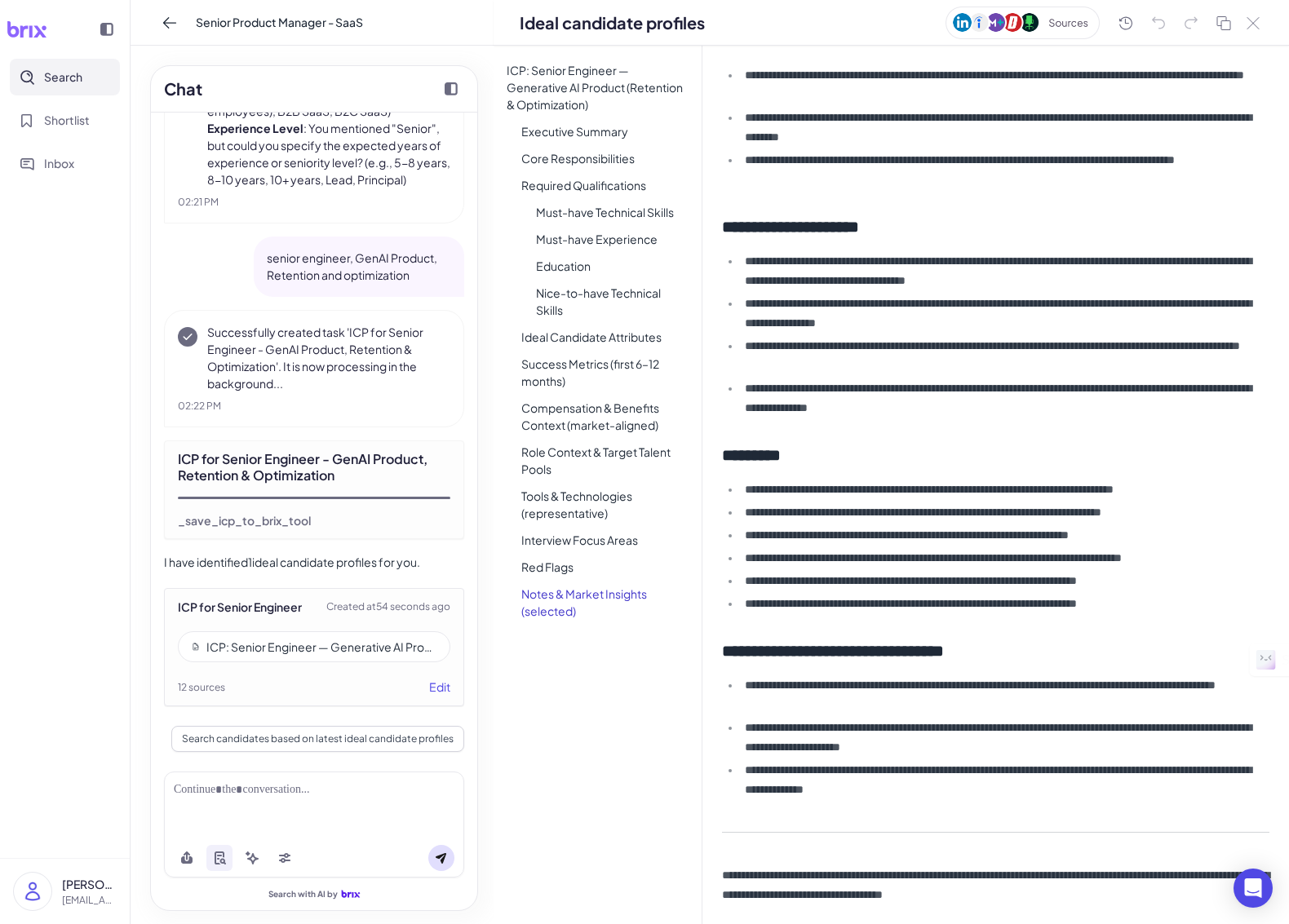
click at [552, 569] on li "Red Flags" at bounding box center [605, 567] width 193 height 23
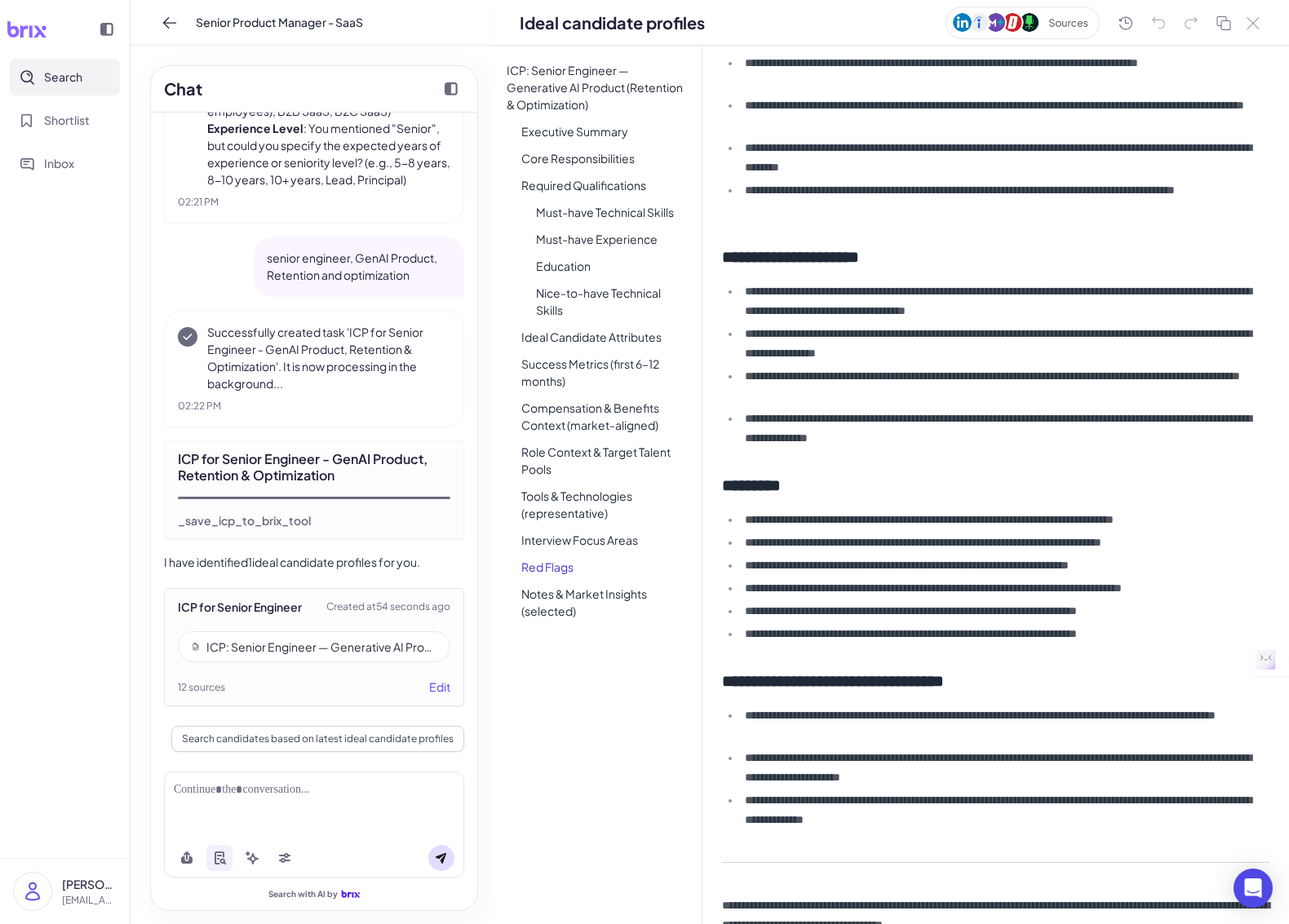
click at [559, 587] on li "Notes & Market Insights (selected)" at bounding box center [605, 603] width 193 height 41
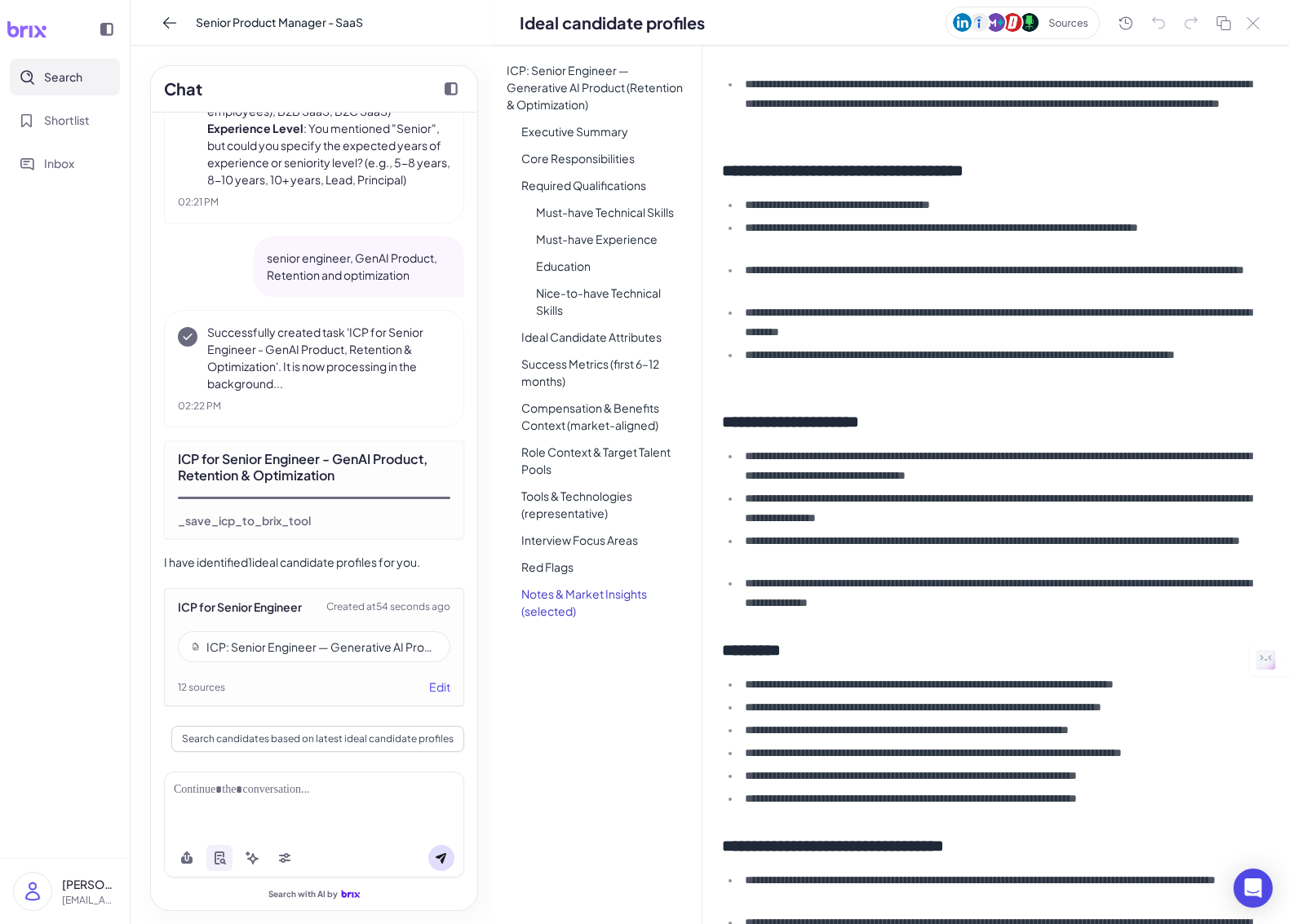
scroll to position [3211, 0]
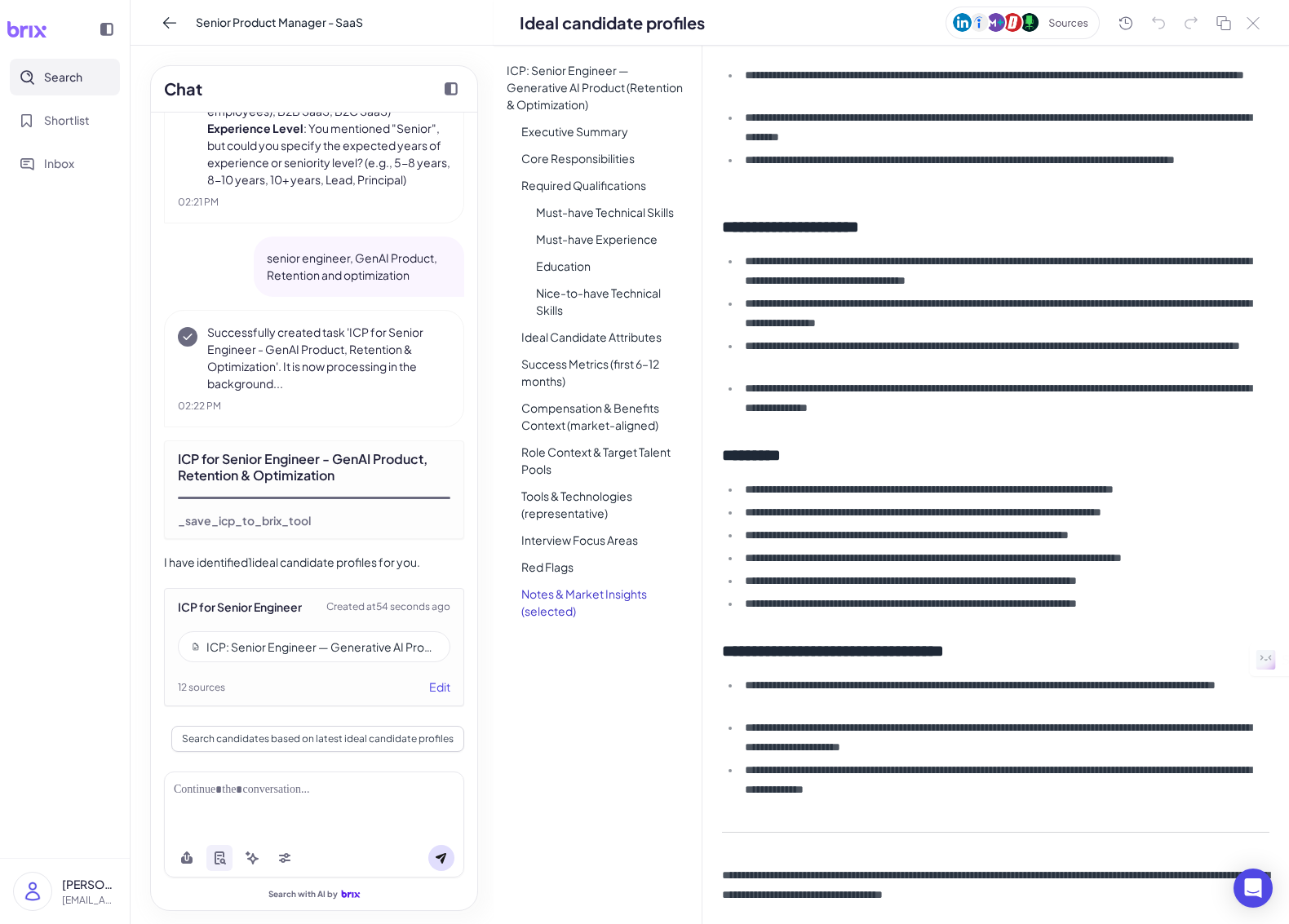
click at [351, 648] on div "ICP: Senior Engineer — Generative AI Product (Retention & Optimization)" at bounding box center [321, 646] width 230 height 16
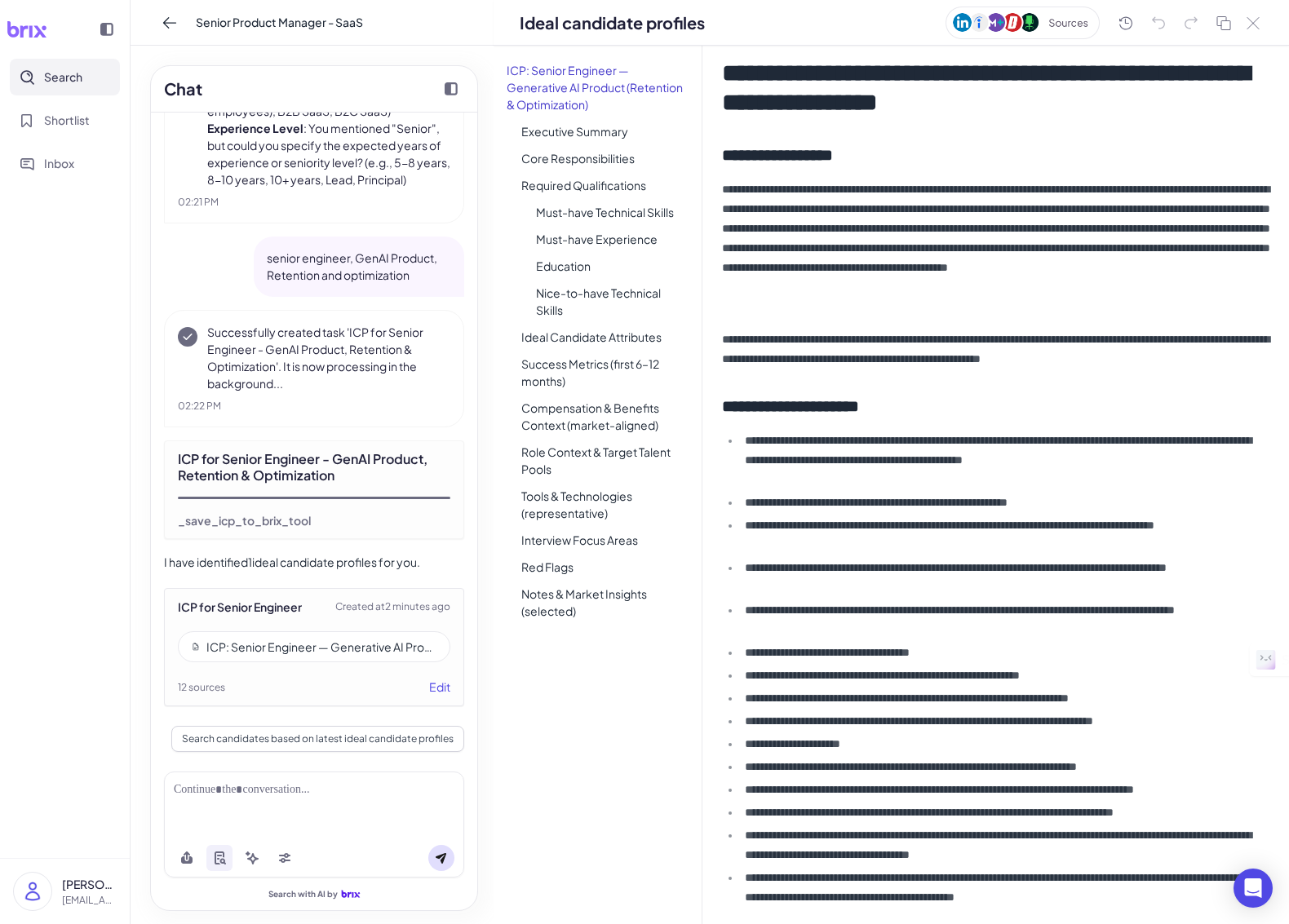
scroll to position [0, 0]
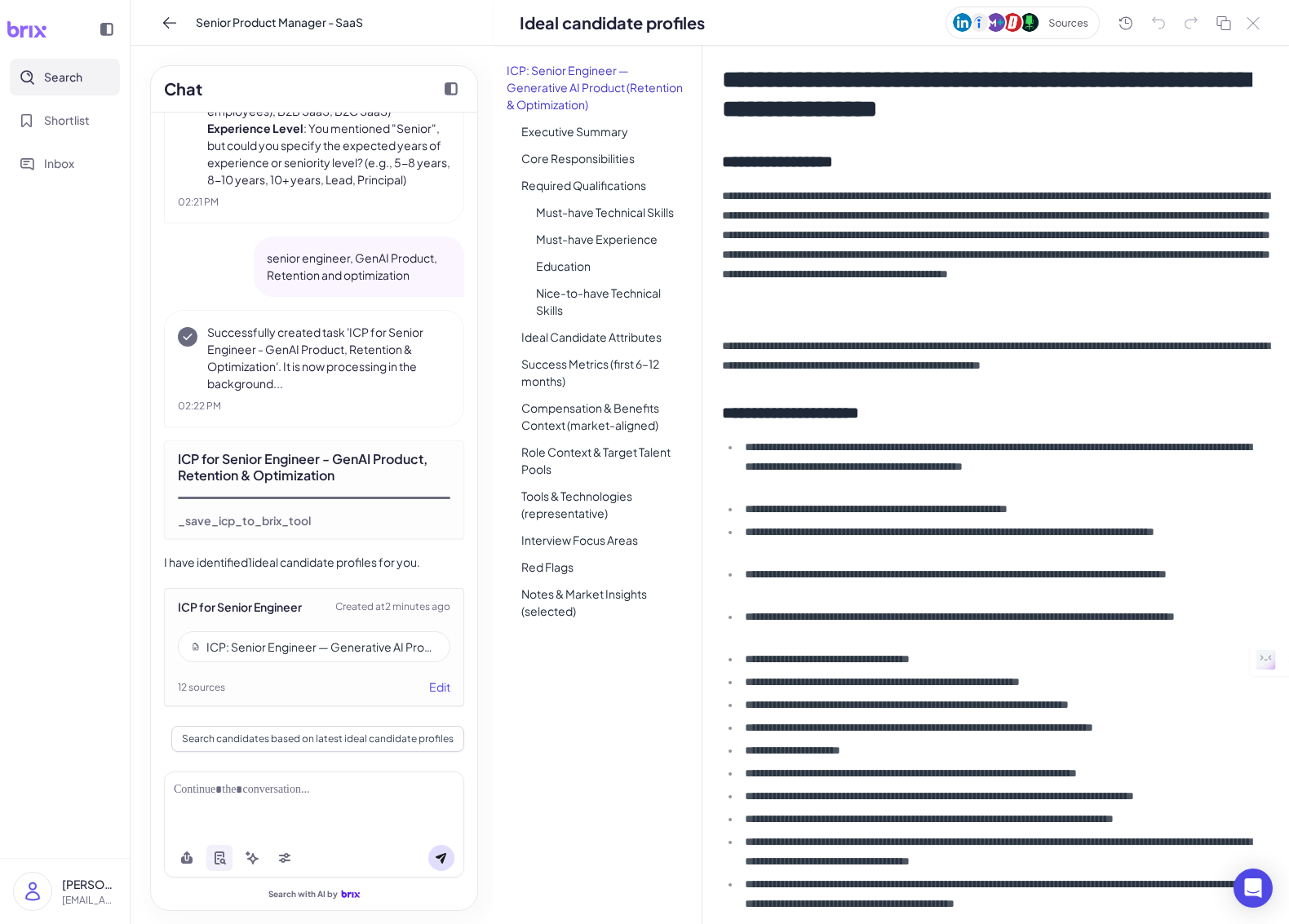
click at [553, 133] on li "Executive Summary" at bounding box center [605, 132] width 193 height 23
click at [528, 161] on li "Core Responsibilities" at bounding box center [605, 158] width 193 height 23
click at [530, 185] on li "Required Qualifications" at bounding box center [605, 185] width 193 height 23
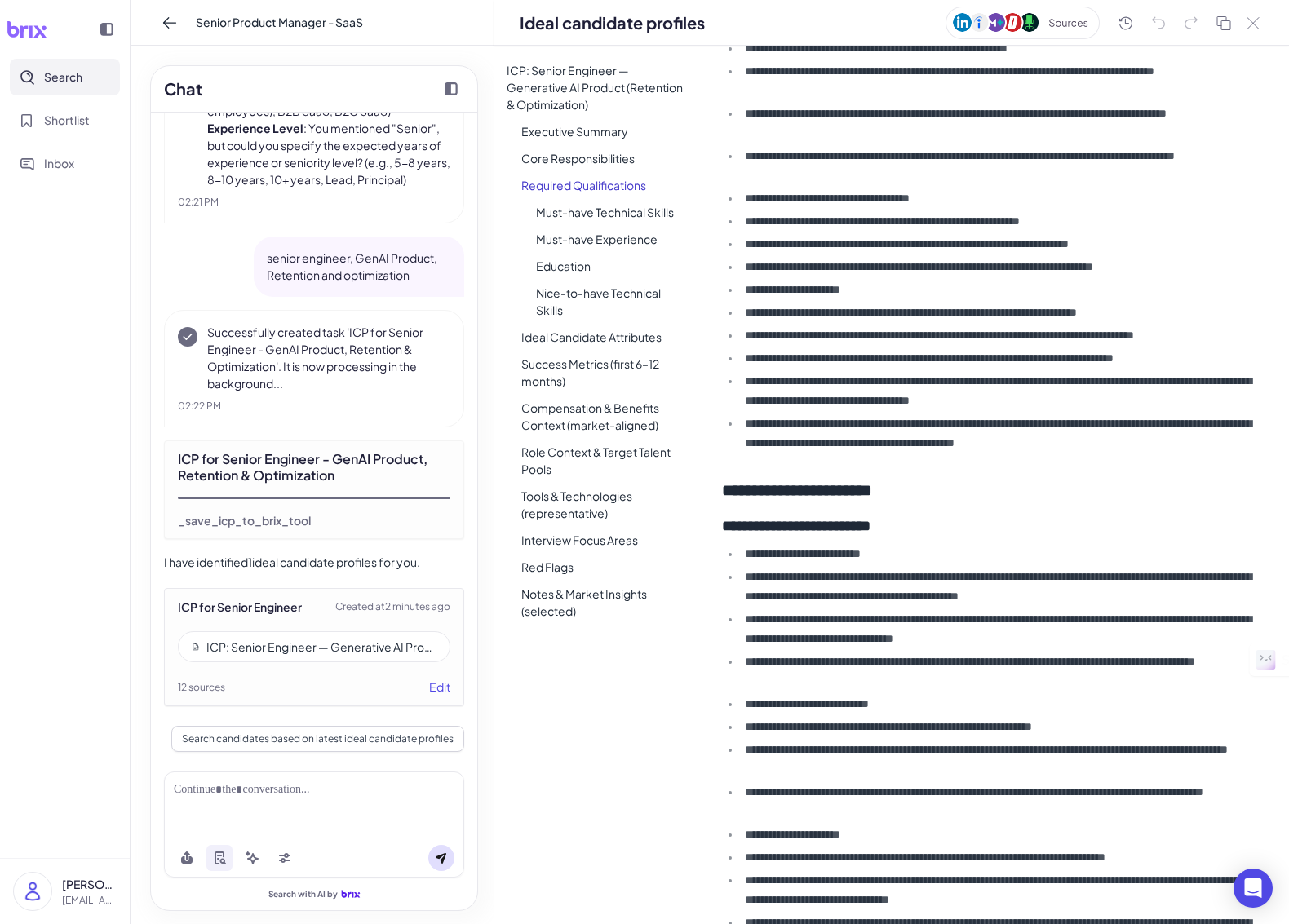
scroll to position [466, 0]
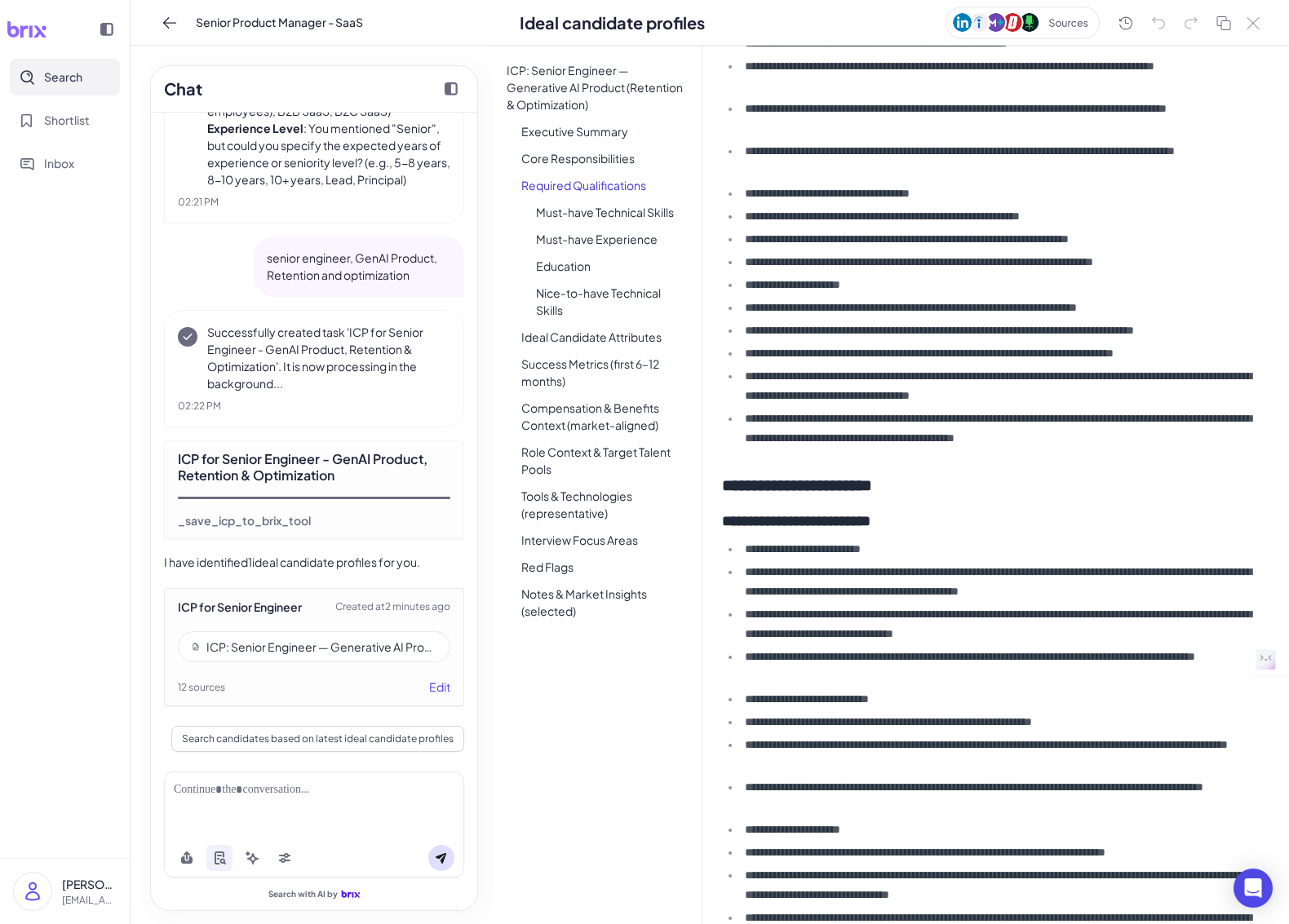
click at [546, 213] on li "Must-have Technical Skills" at bounding box center [612, 213] width 179 height 23
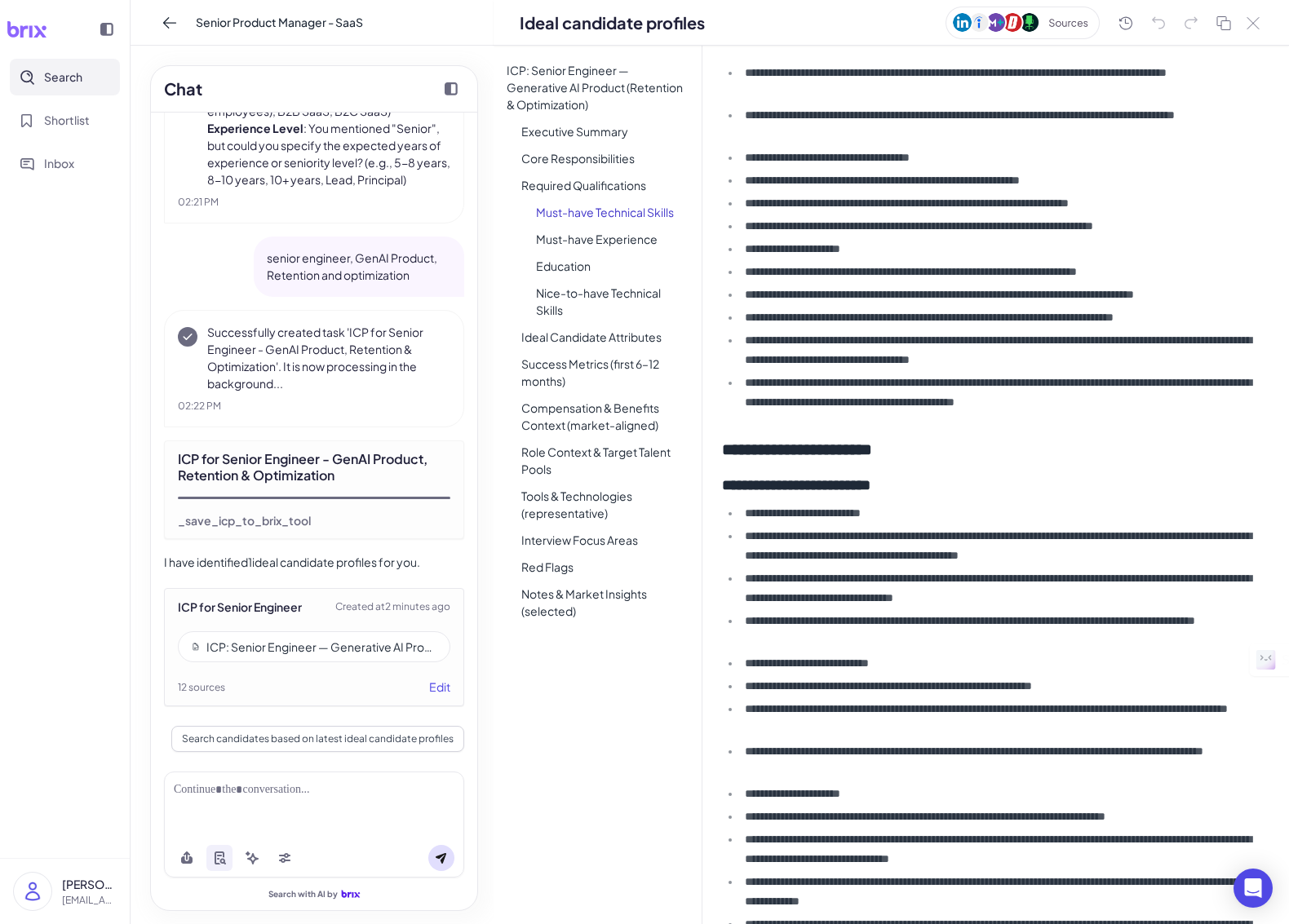
click at [597, 240] on li "Must-have Experience" at bounding box center [612, 239] width 179 height 23
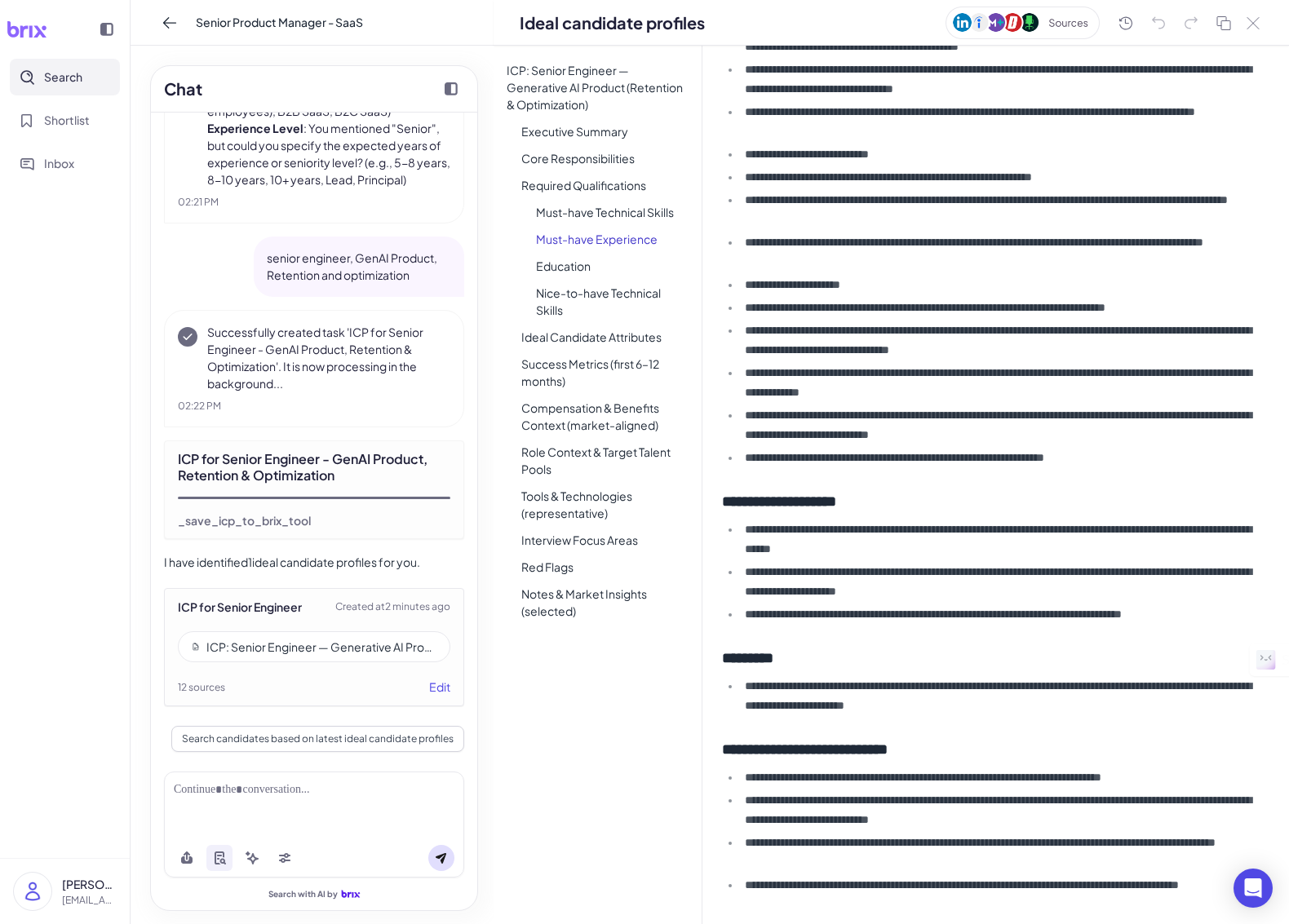
scroll to position [1027, 0]
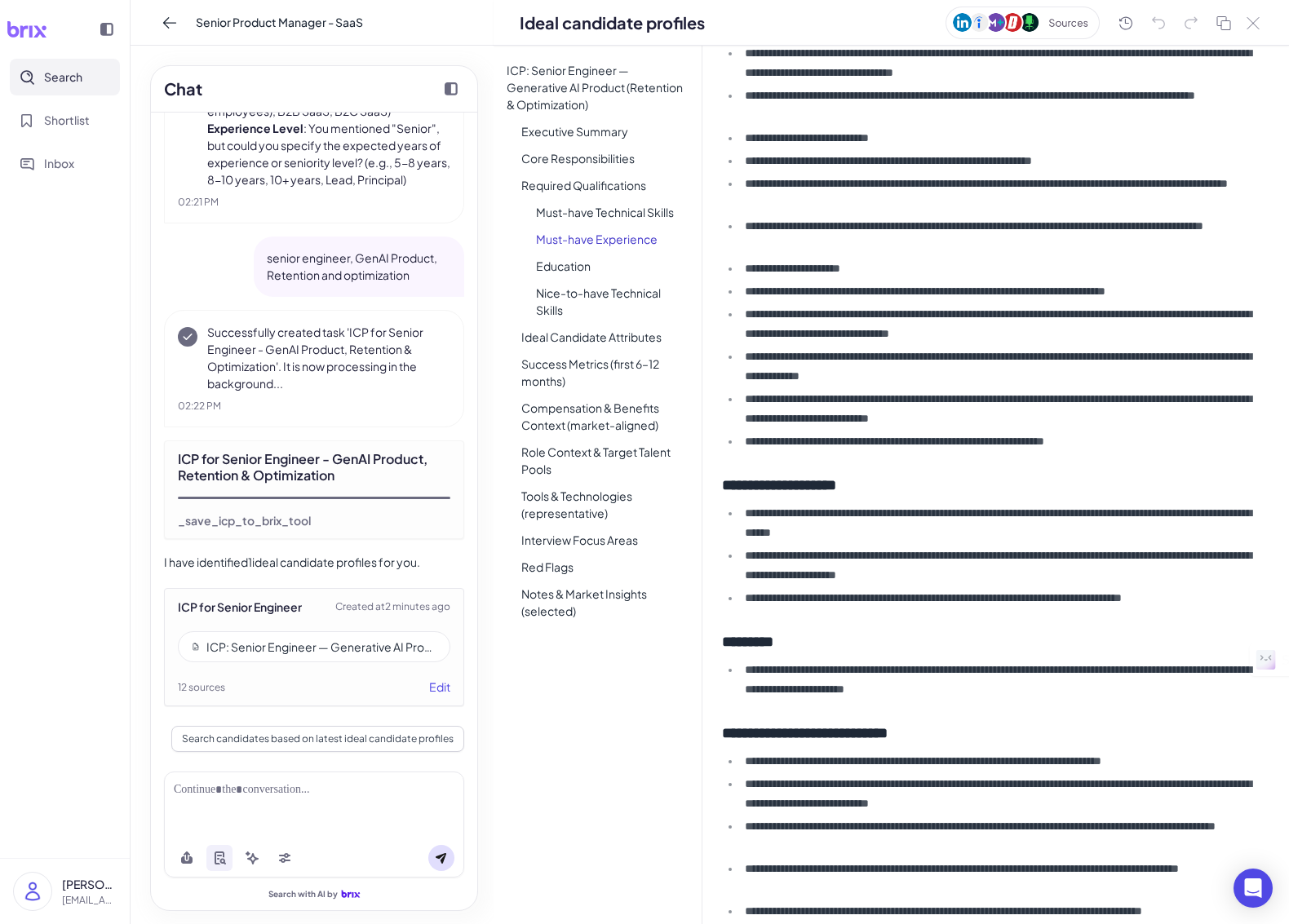
click at [626, 293] on li "Nice-to-have Technical Skills" at bounding box center [612, 302] width 179 height 41
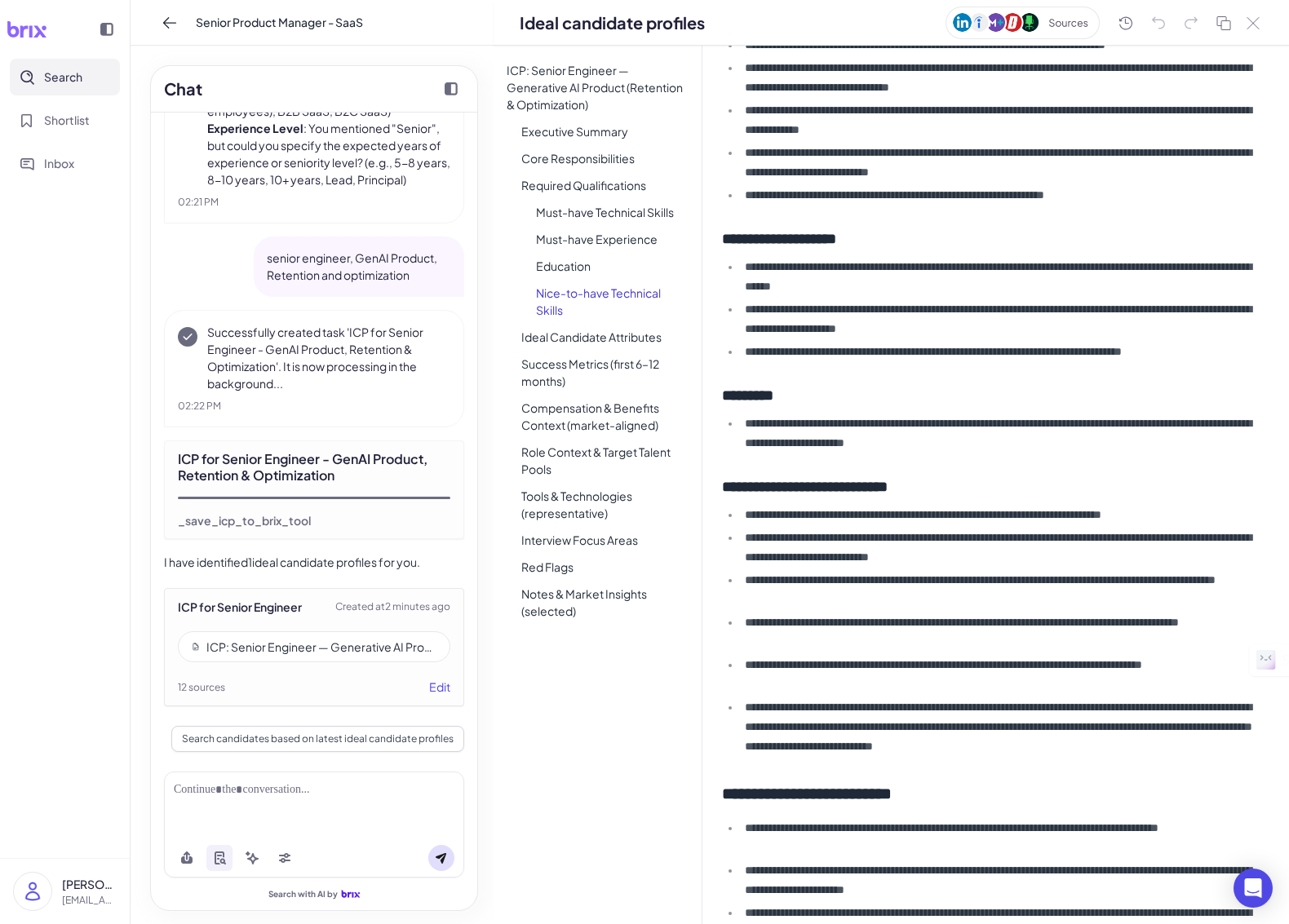
scroll to position [1275, 0]
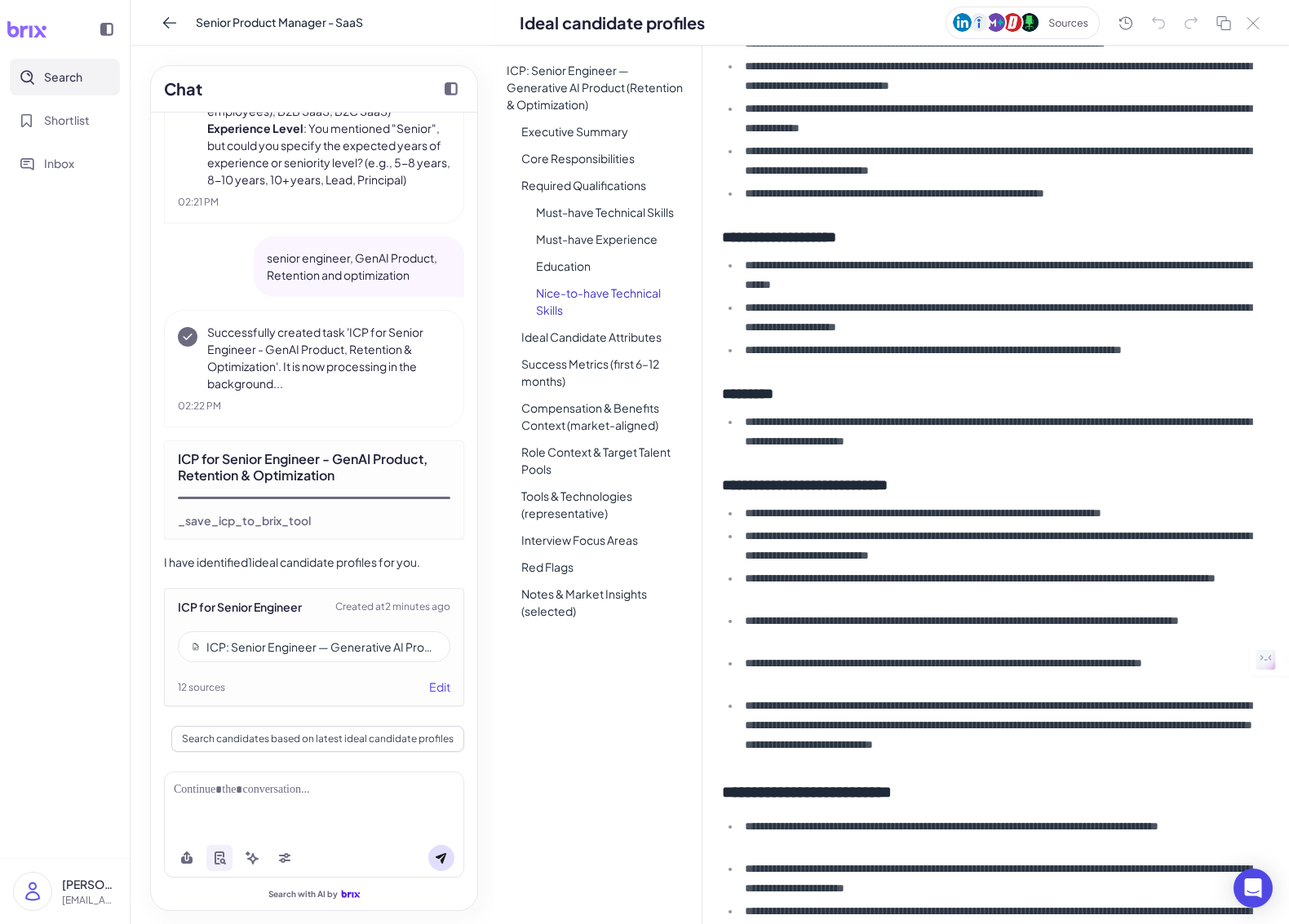
click at [644, 336] on li "Ideal Candidate Attributes" at bounding box center [605, 337] width 193 height 23
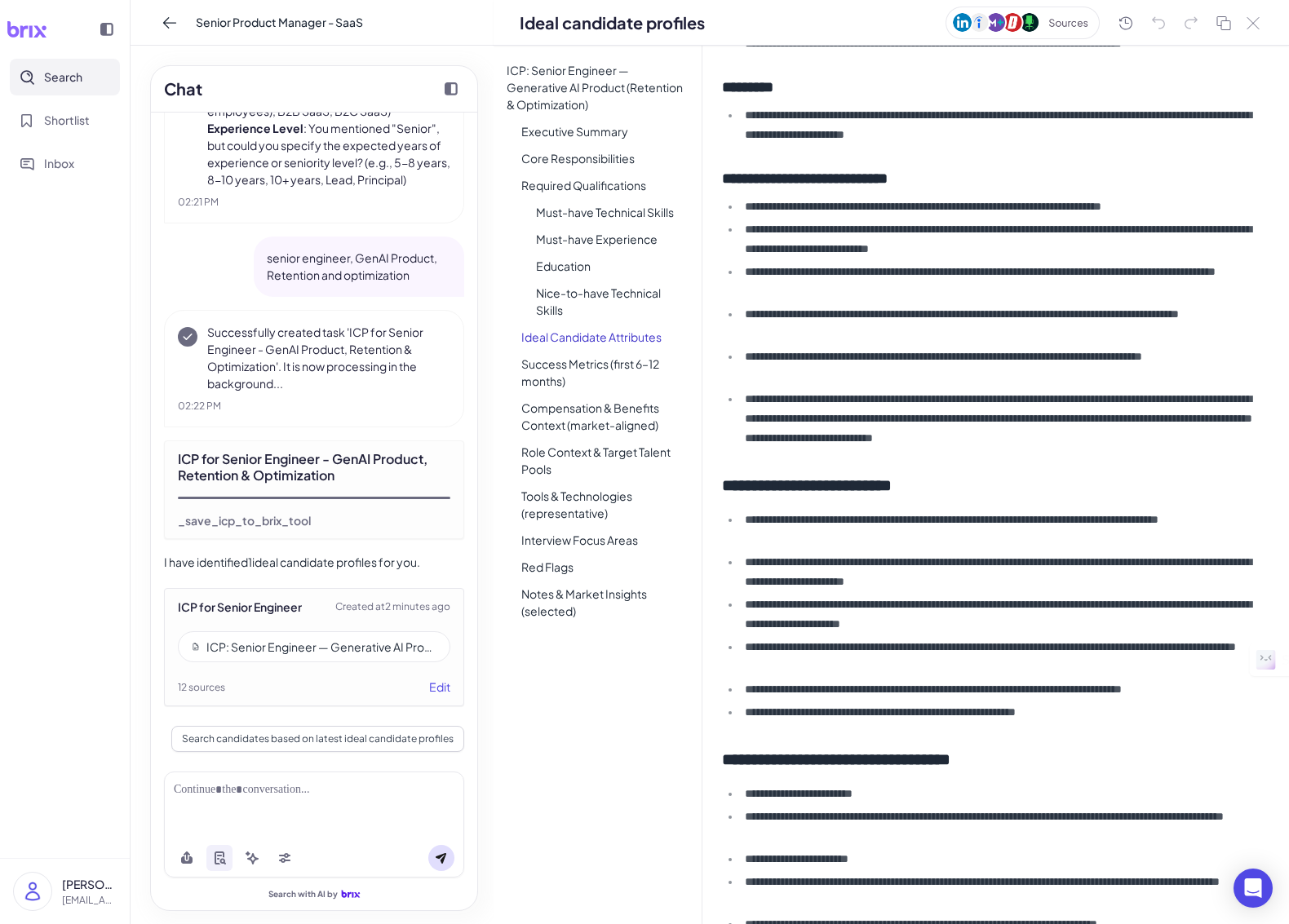
click at [658, 365] on li "Success Metrics (first 6–12 months)" at bounding box center [605, 373] width 193 height 41
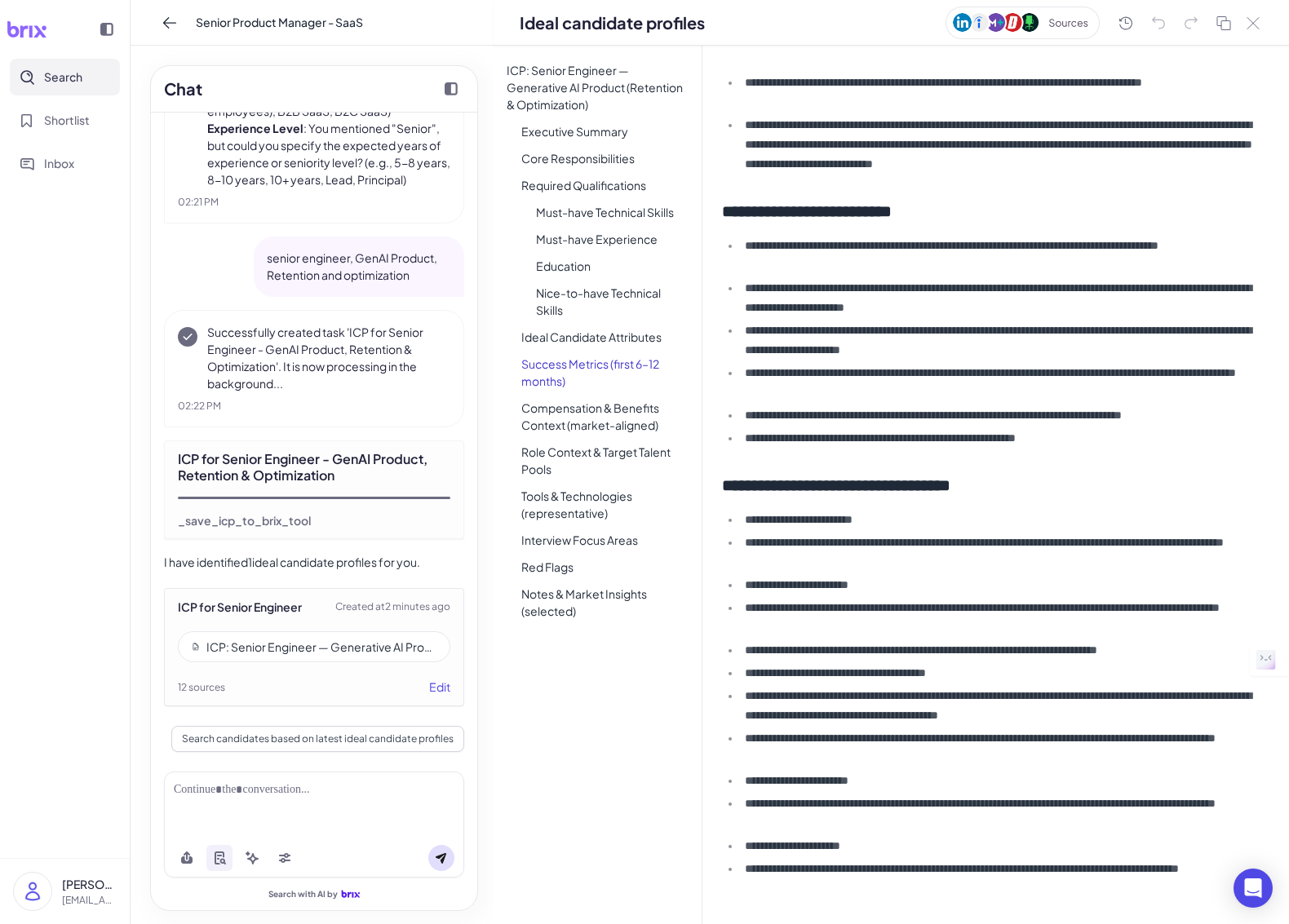
click at [642, 412] on li "Compensation & Benefits Context (market-aligned)" at bounding box center [605, 416] width 193 height 41
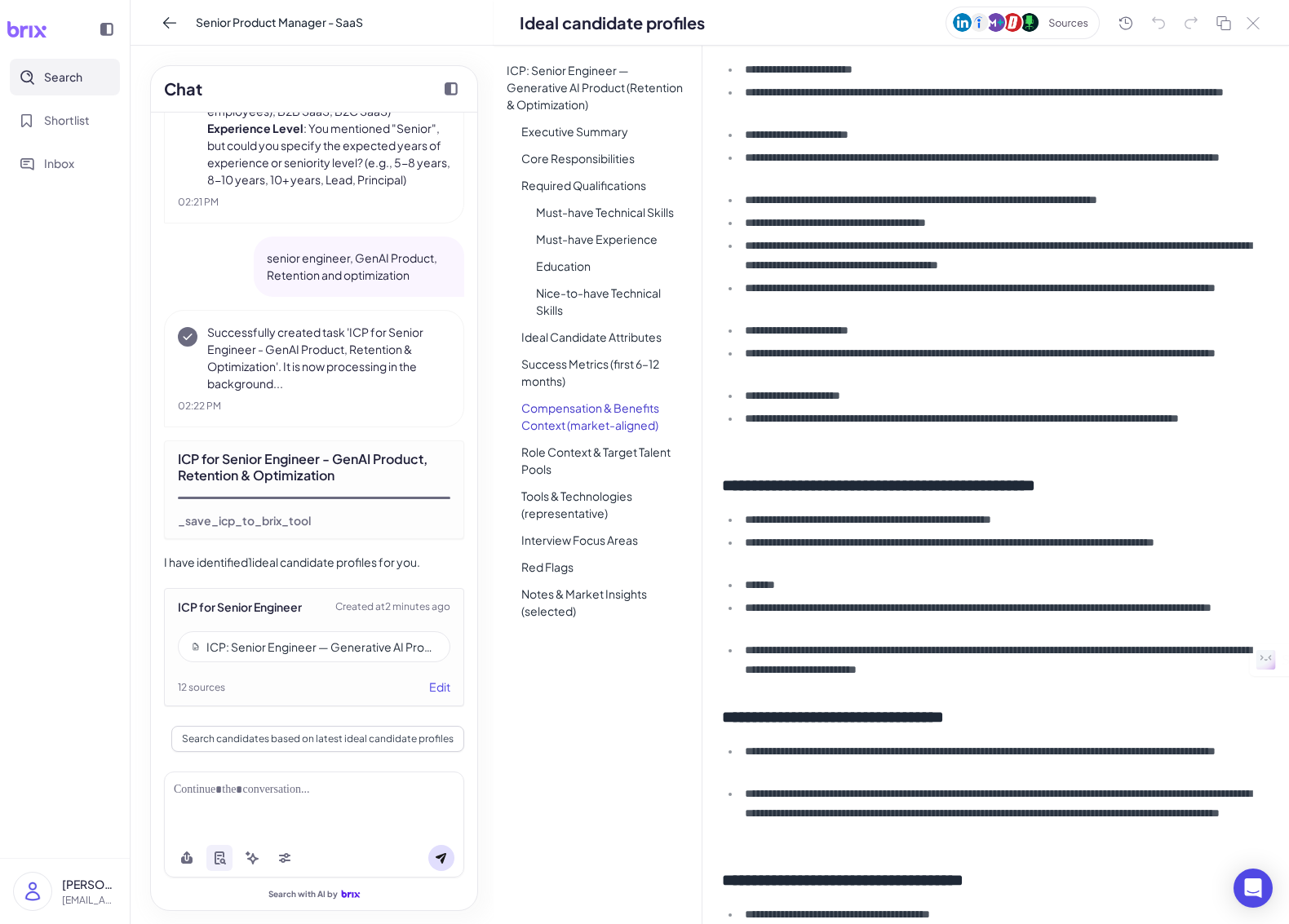
click at [645, 452] on li "Role Context & Target Talent Pools" at bounding box center [605, 461] width 193 height 41
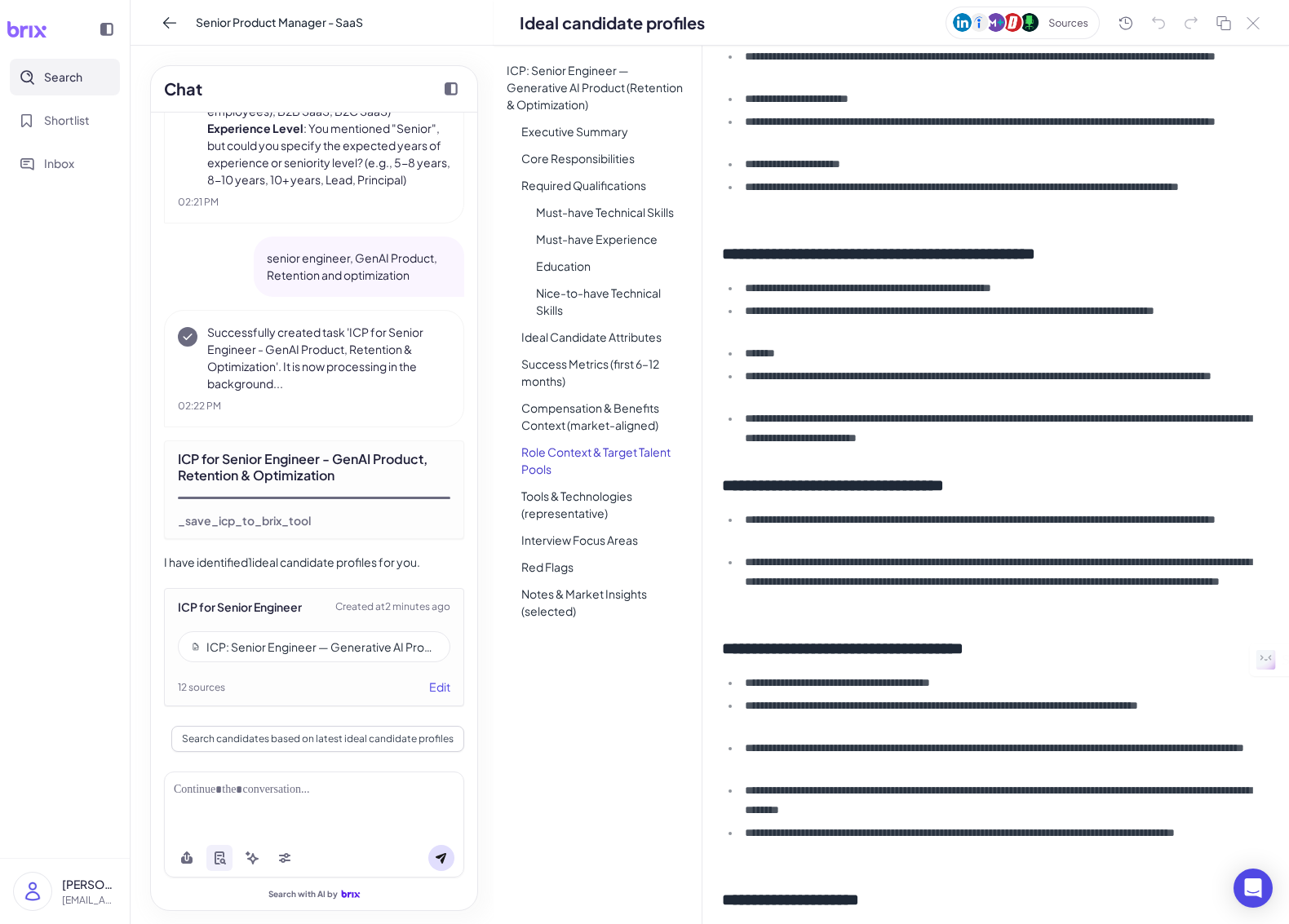
click at [607, 497] on li "Tools & Technologies (representative)" at bounding box center [605, 505] width 193 height 41
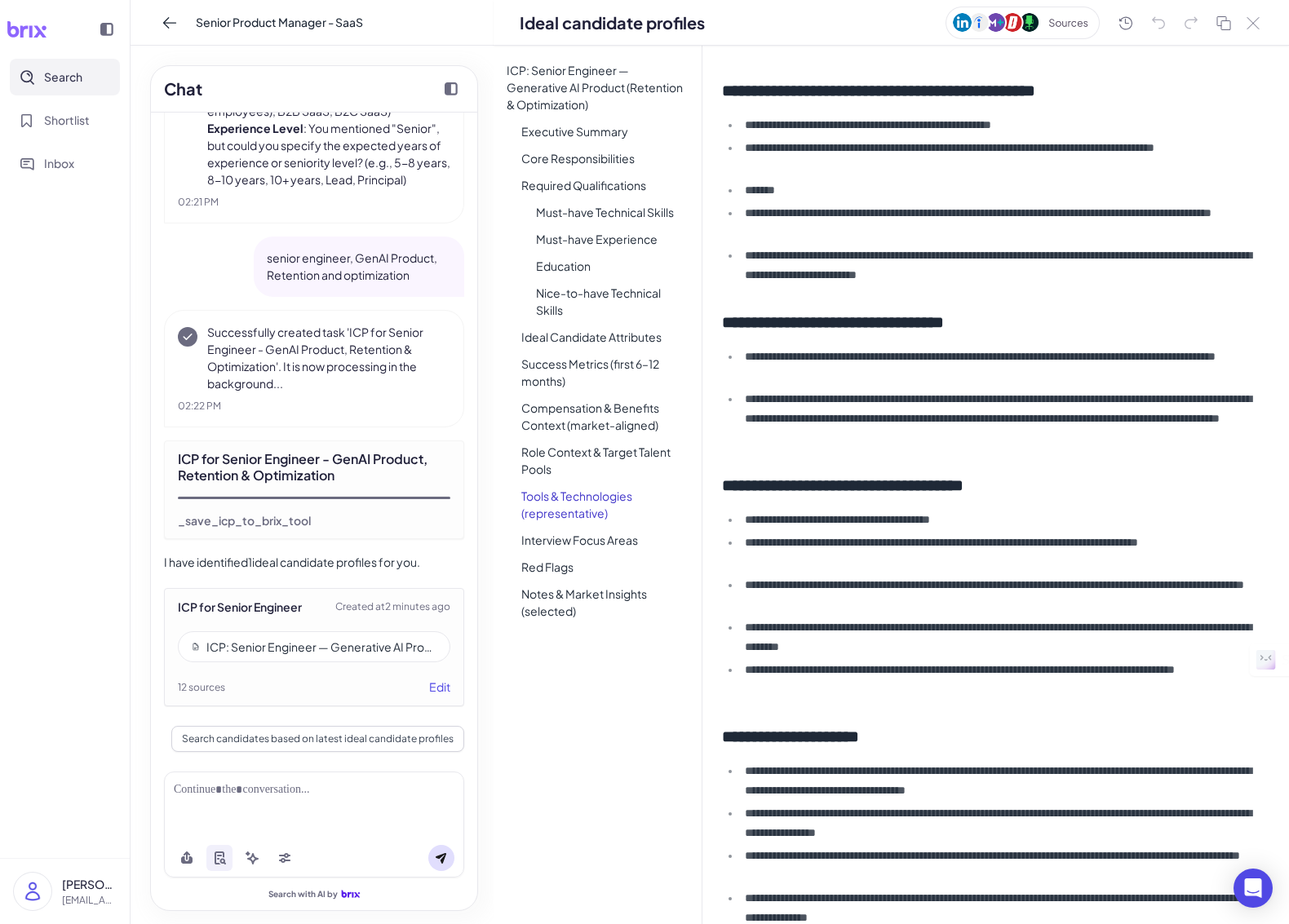
click at [631, 544] on li "Interview Focus Areas" at bounding box center [605, 541] width 193 height 23
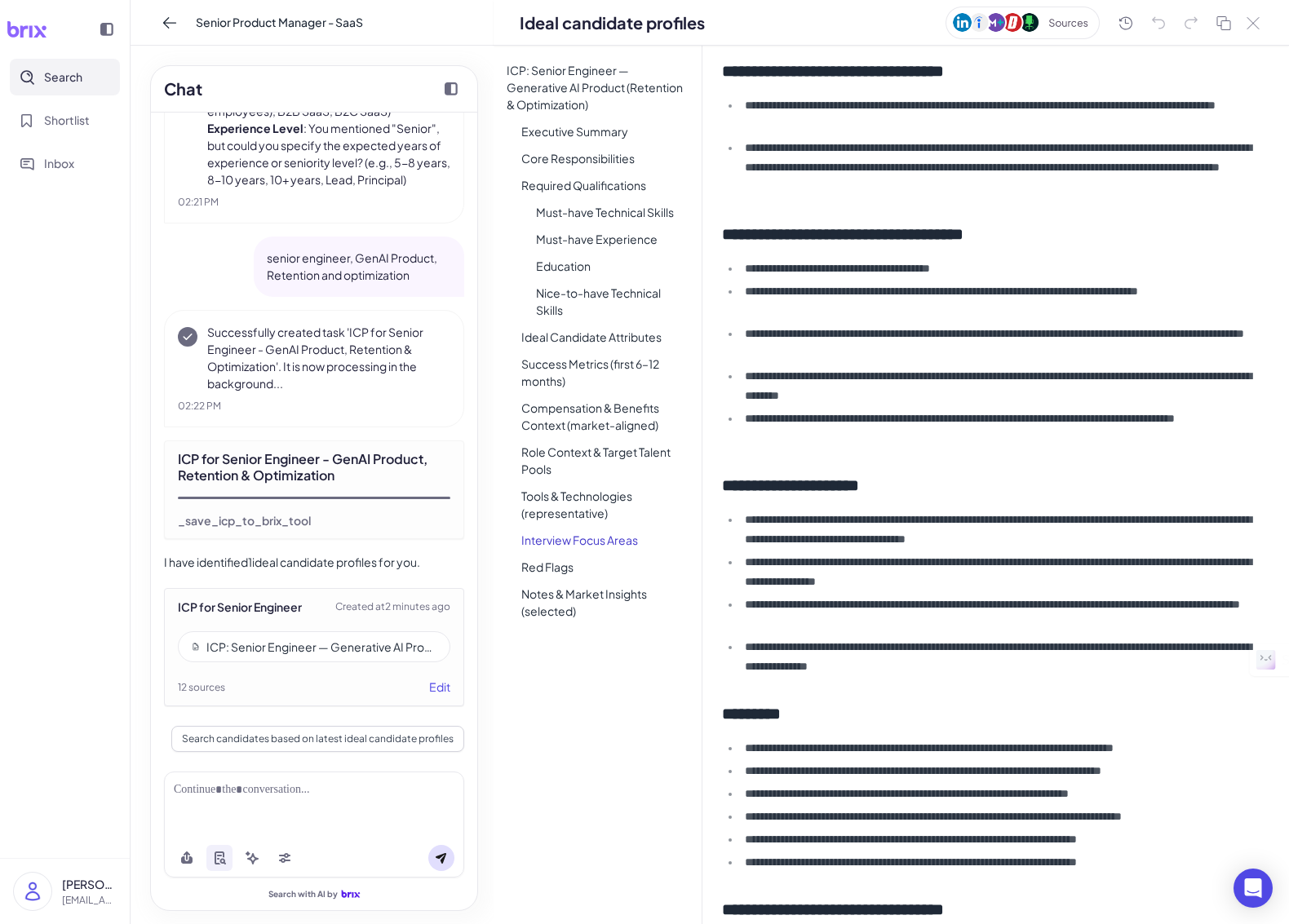
click at [631, 595] on li "Notes & Market Insights (selected)" at bounding box center [605, 603] width 193 height 41
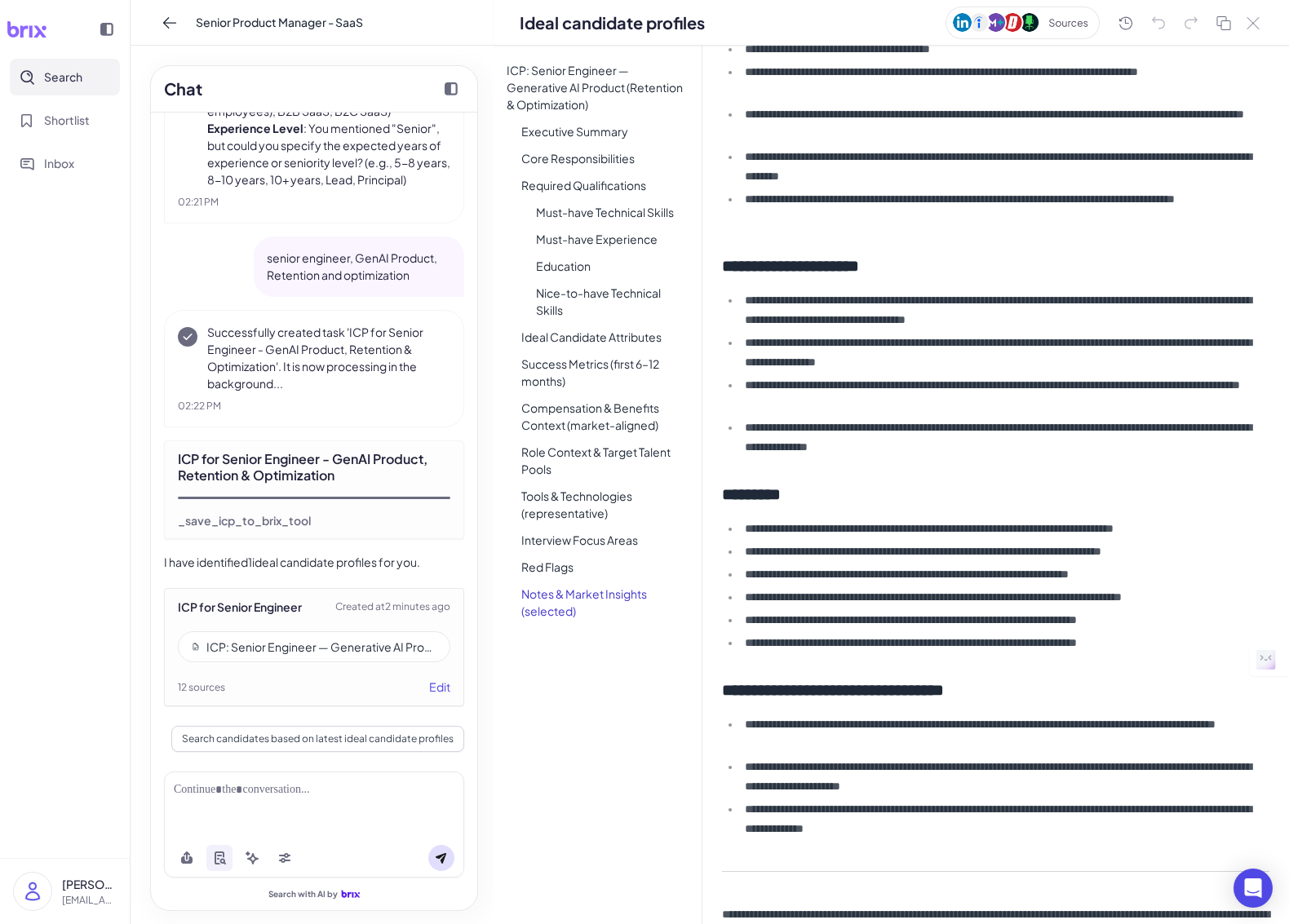
scroll to position [3211, 0]
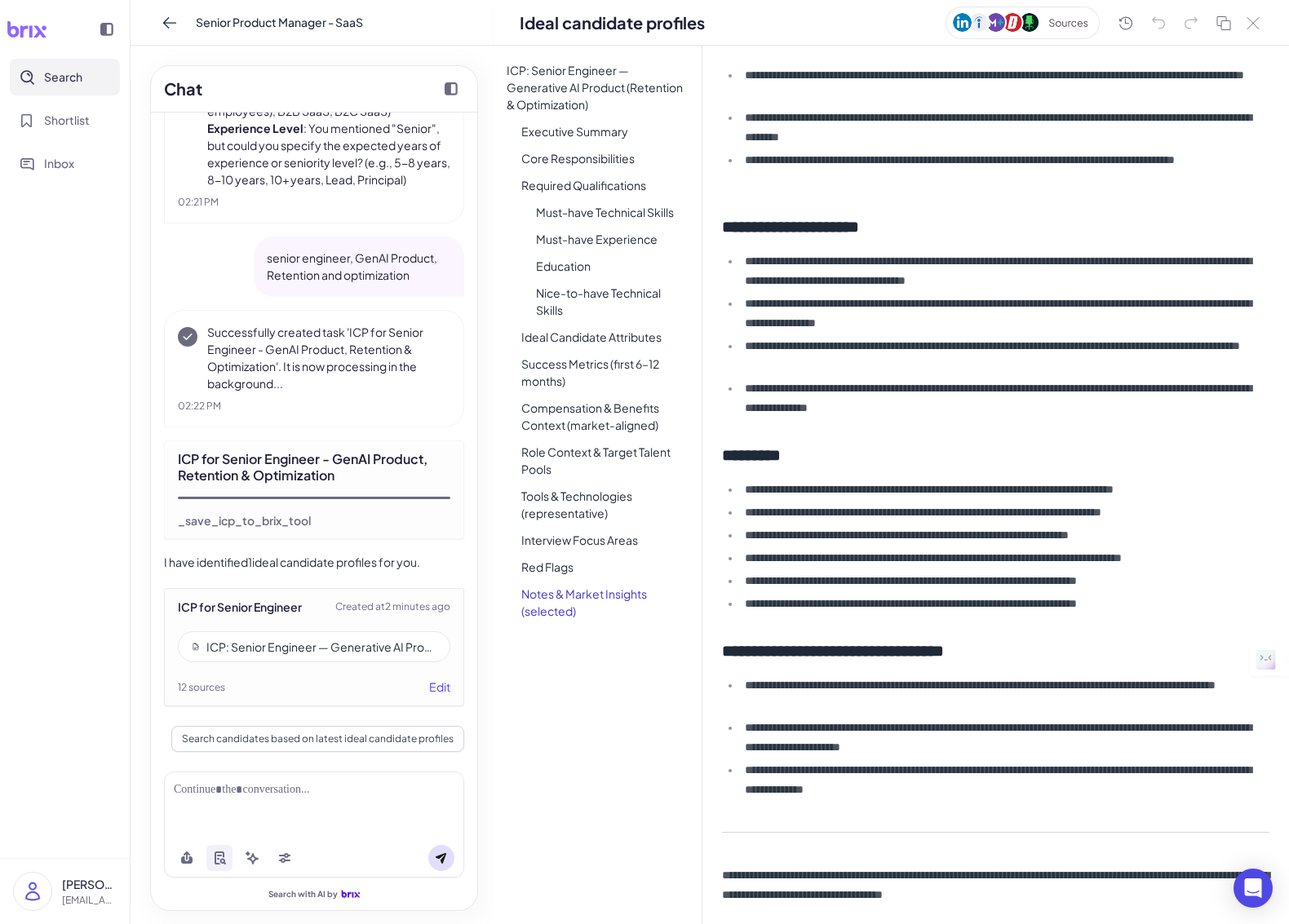
click at [199, 795] on div at bounding box center [314, 790] width 281 height 17
click at [438, 860] on icon at bounding box center [441, 857] width 13 height 13
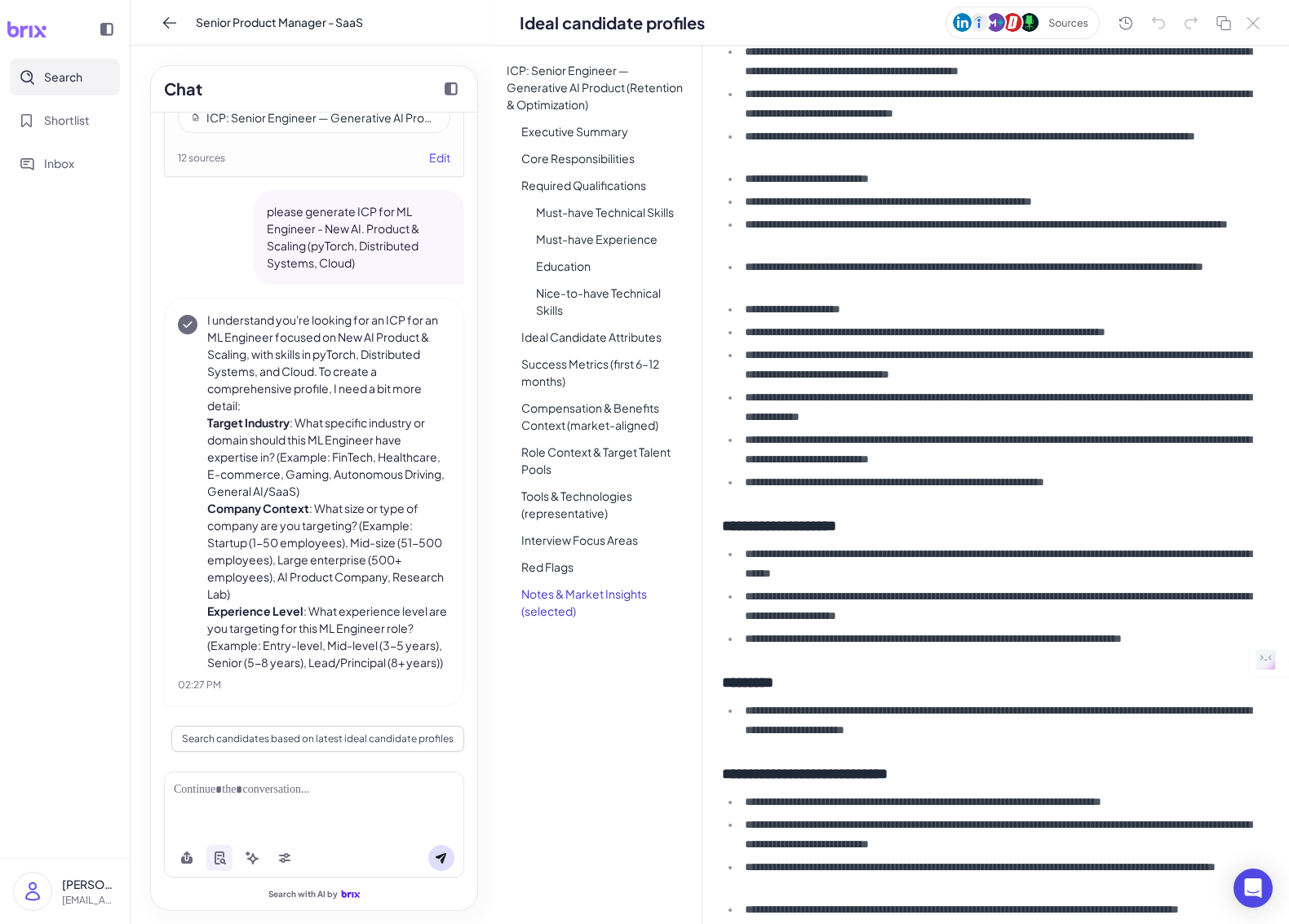
scroll to position [0, 0]
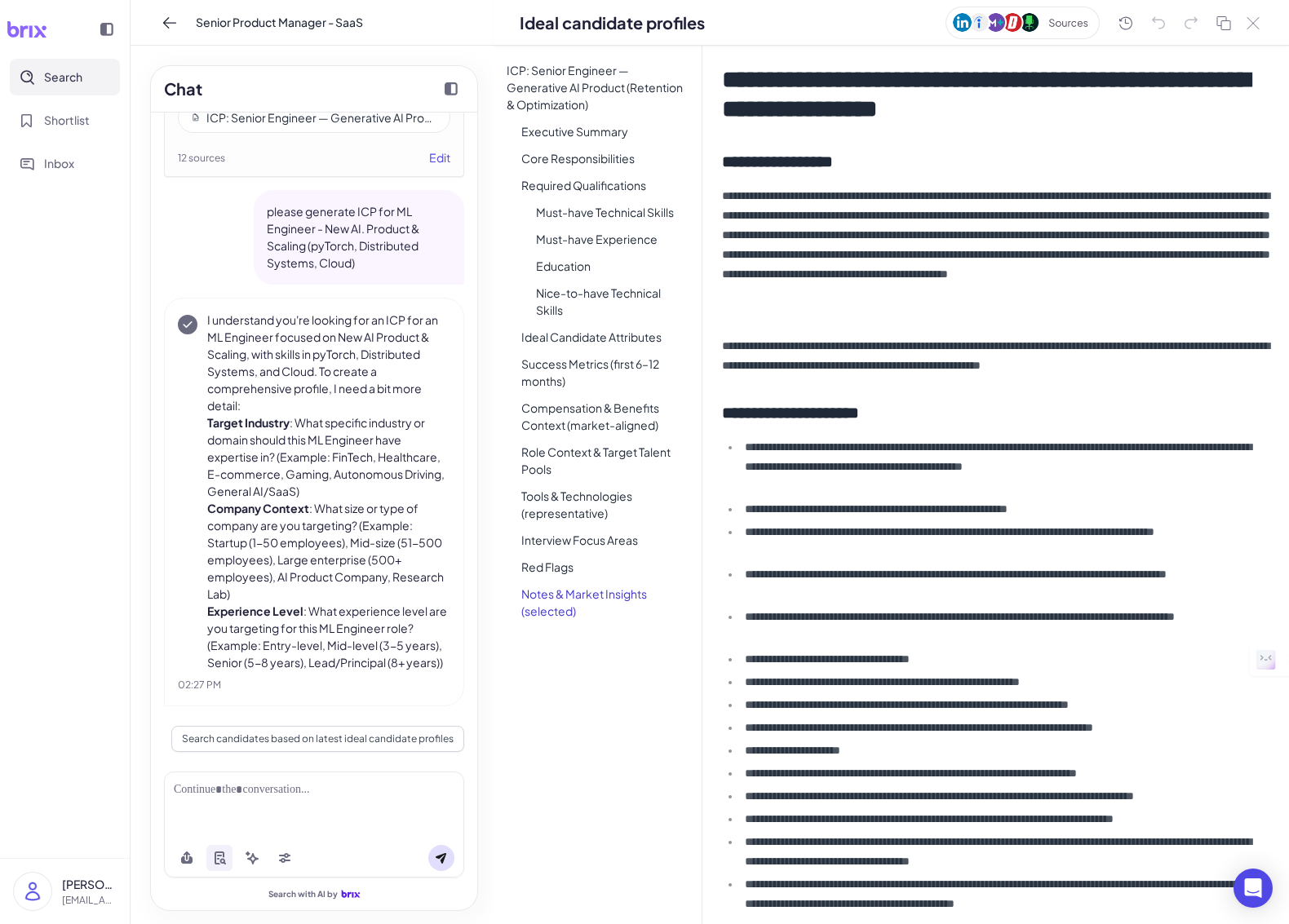
click at [345, 795] on div at bounding box center [314, 790] width 281 height 17
click at [312, 793] on div "**********" at bounding box center [314, 790] width 281 height 17
click at [435, 855] on icon at bounding box center [441, 857] width 13 height 13
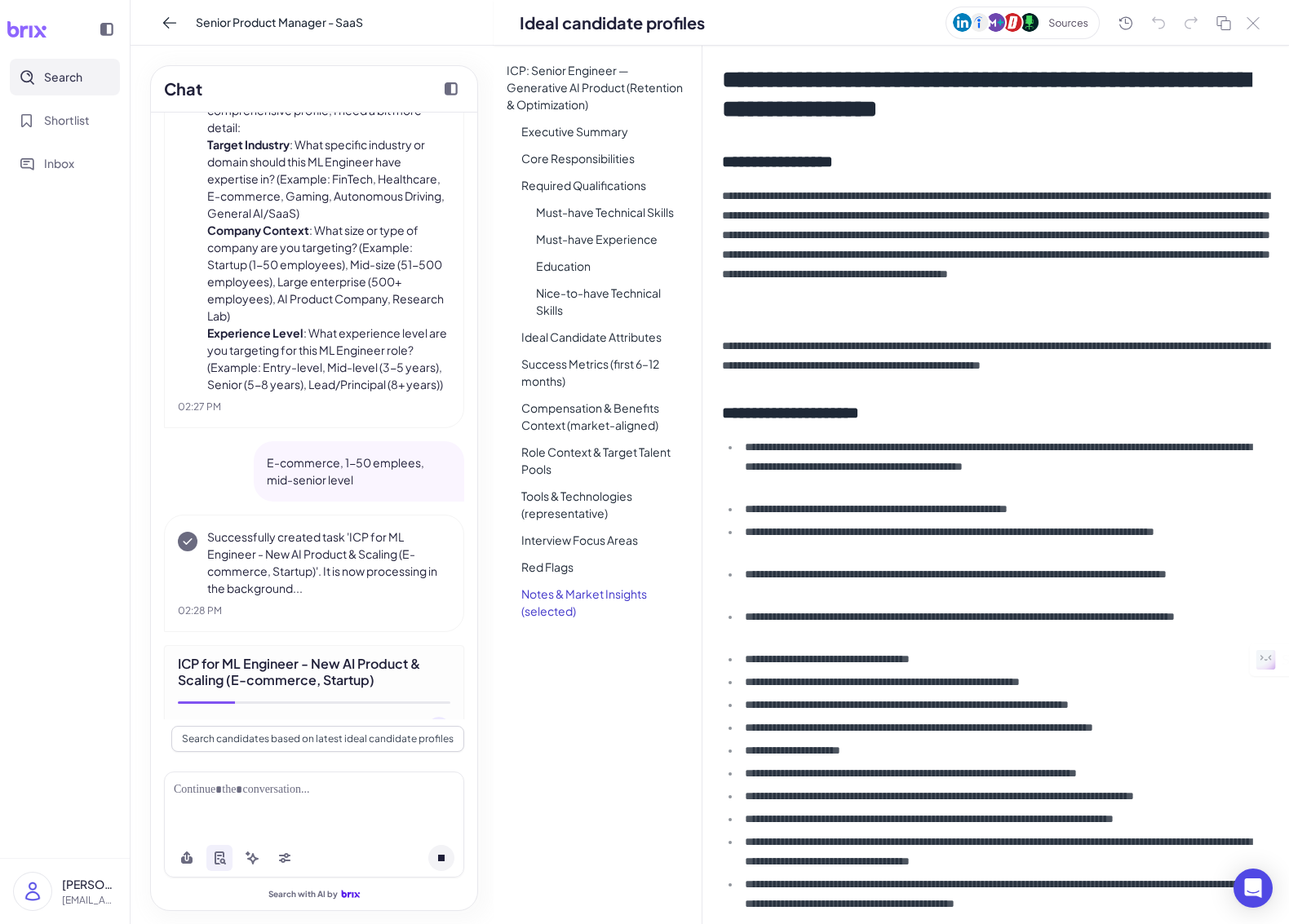
scroll to position [1423, 0]
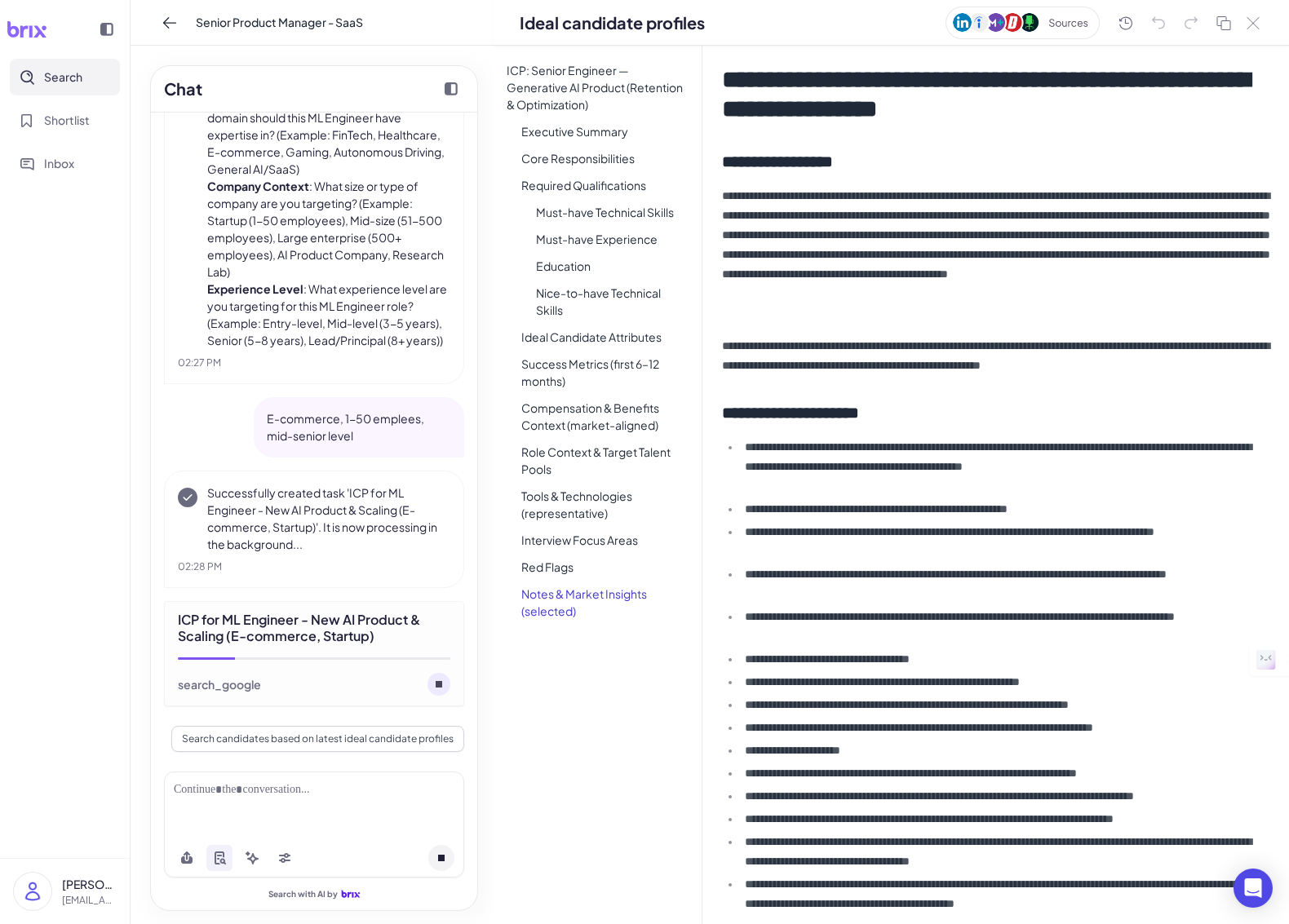
click at [446, 682] on circle at bounding box center [439, 684] width 23 height 23
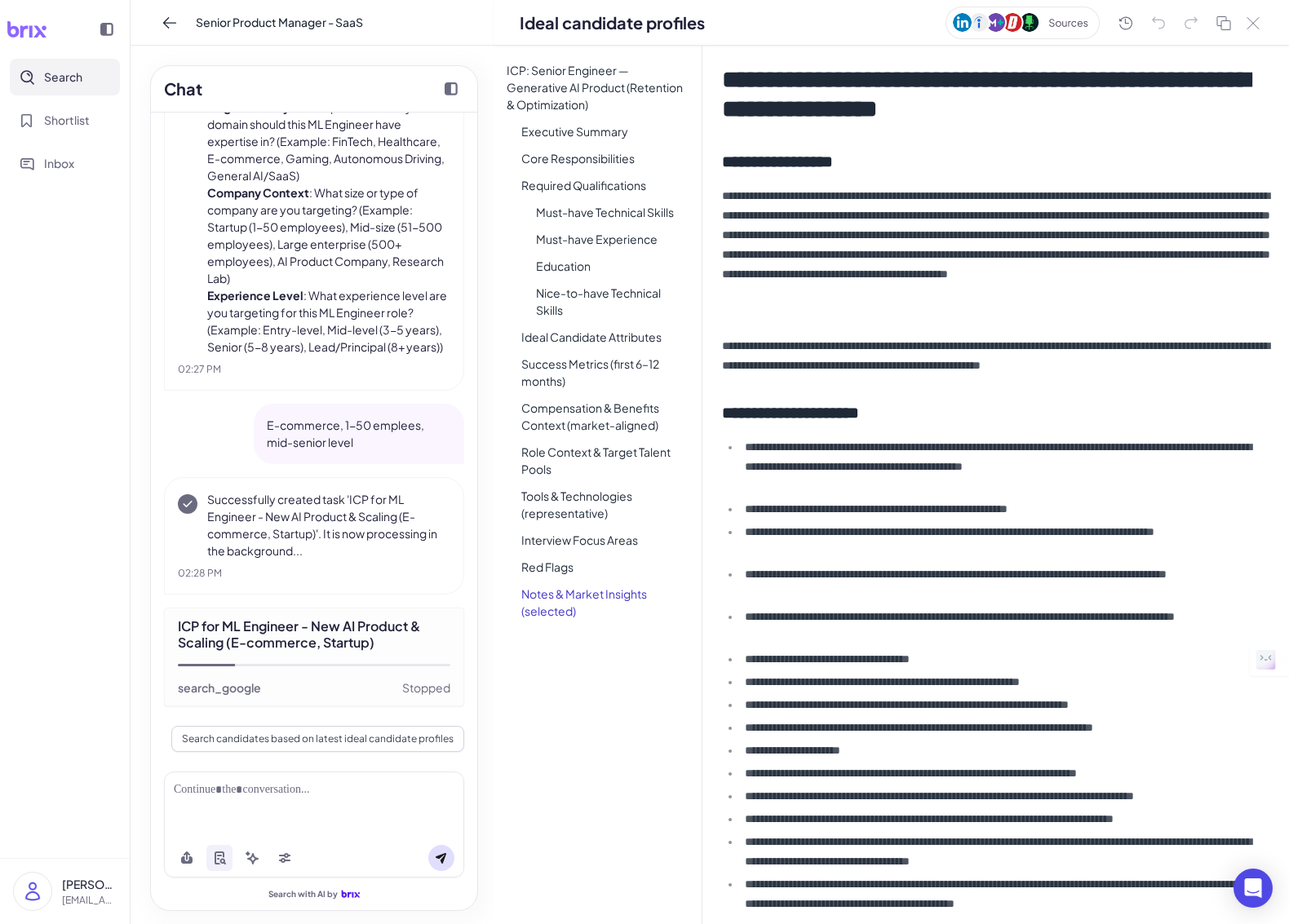
scroll to position [1416, 0]
click at [314, 739] on button "Search candidates based on latest ideal candidate profiles" at bounding box center [317, 739] width 293 height 26
click at [416, 692] on div "Stopped" at bounding box center [426, 687] width 49 height 16
click at [418, 689] on div "Stopped" at bounding box center [426, 687] width 49 height 16
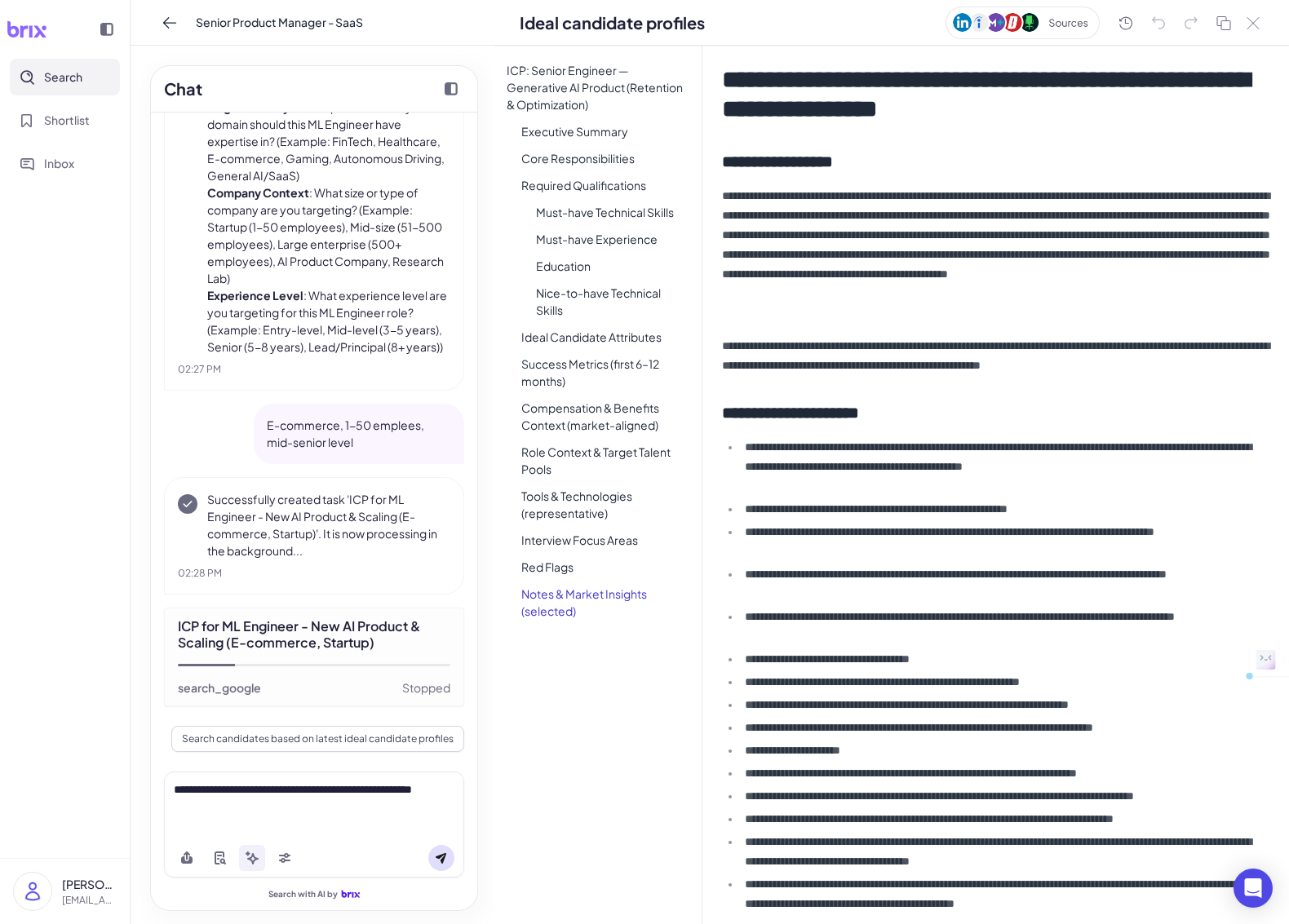
click at [270, 633] on div "ICP for ML Engineer - New AI Product & Scaling (E-commerce, Startup)" at bounding box center [314, 635] width 273 height 33
drag, startPoint x: 281, startPoint y: 638, endPoint x: 177, endPoint y: 631, distance: 104.2
click at [178, 631] on div "ICP for ML Engineer - New AI Product & Scaling (E-commerce, Startup)" at bounding box center [314, 635] width 273 height 33
copy div "ICP for ML Engineer - New AI Product & Scaling (E-commerce, Startup)"
click at [231, 805] on div "**********" at bounding box center [314, 798] width 281 height 34
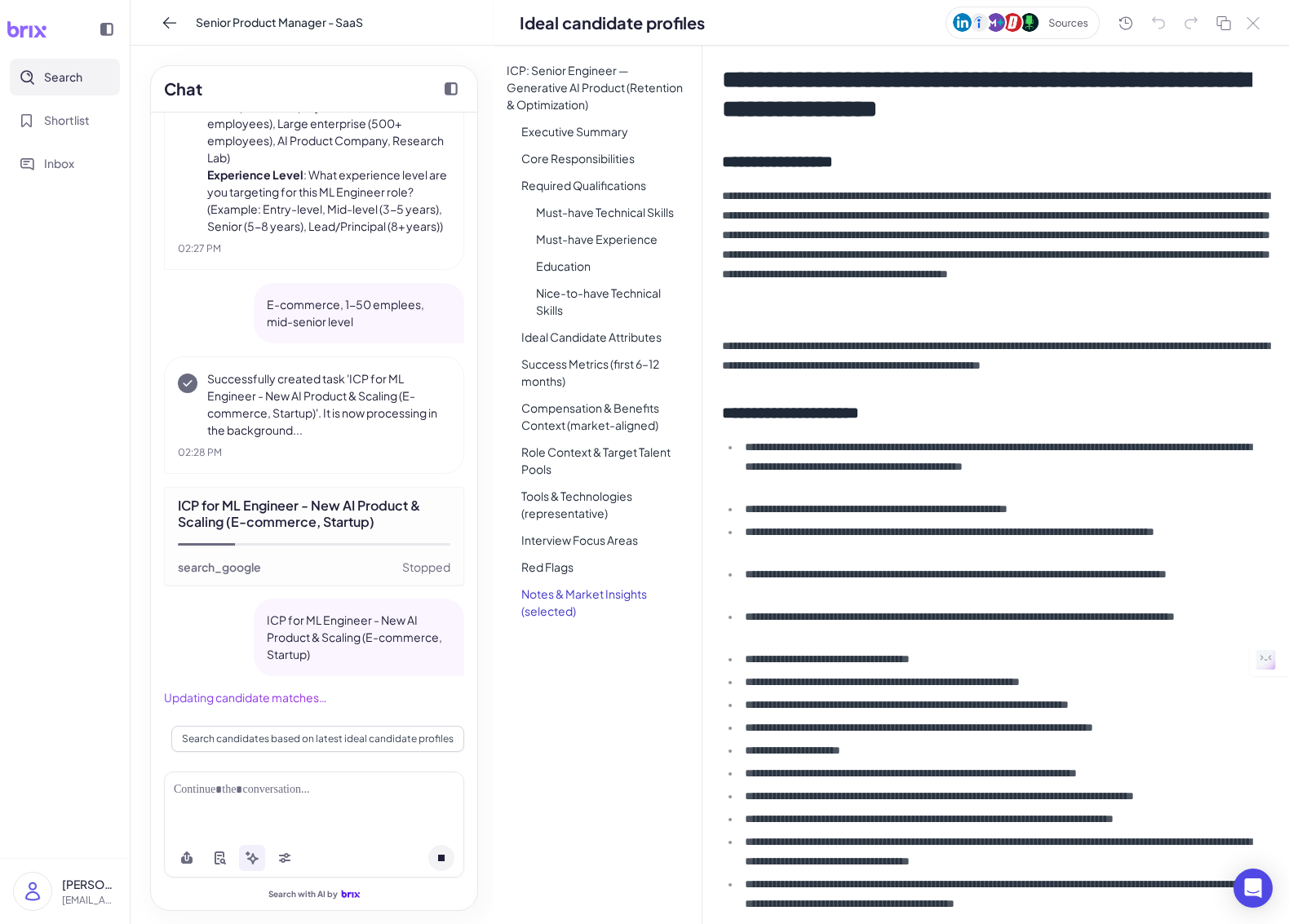
scroll to position [1506, 0]
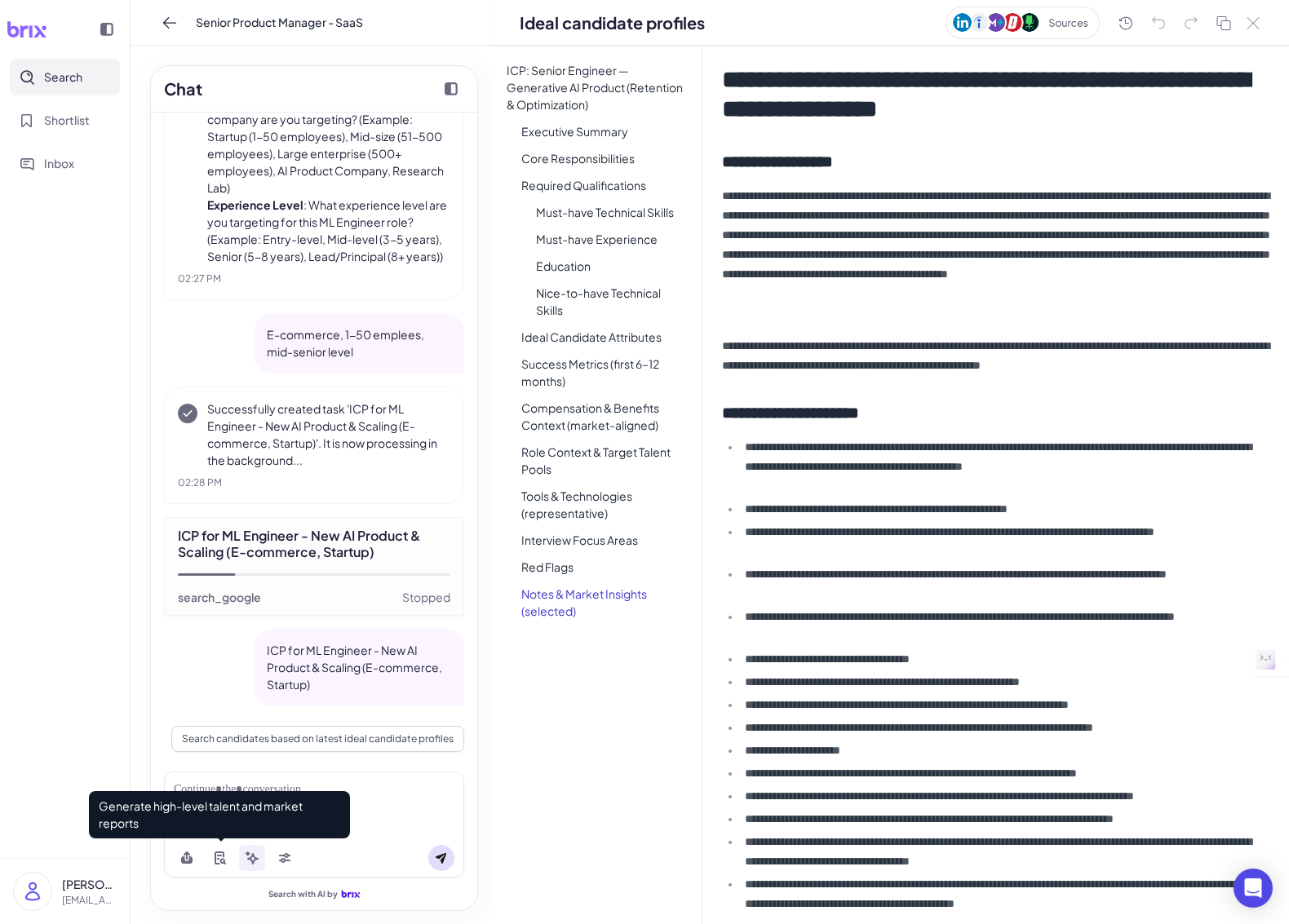
click at [217, 861] on icon at bounding box center [218, 857] width 13 height 13
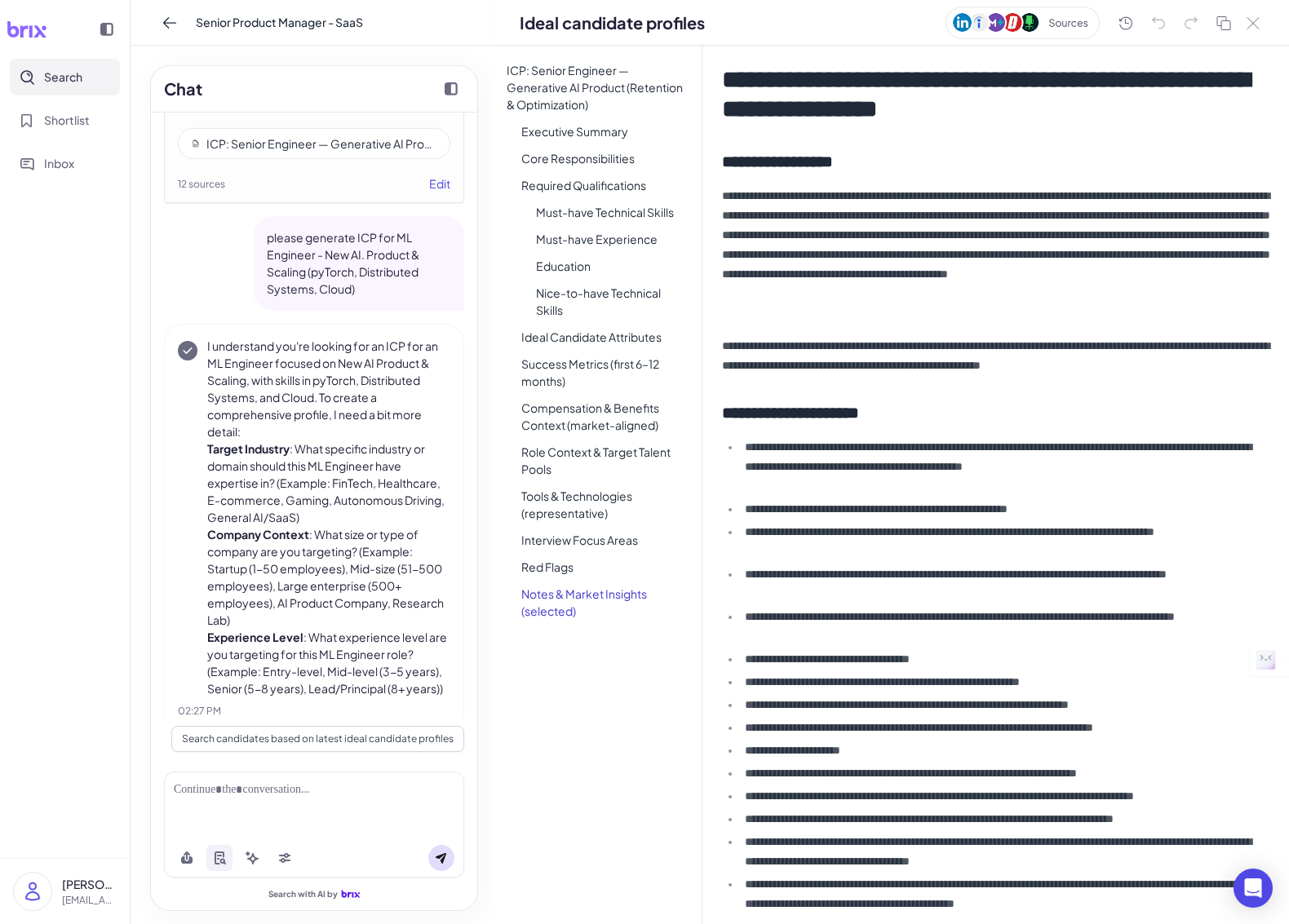
scroll to position [1048, 0]
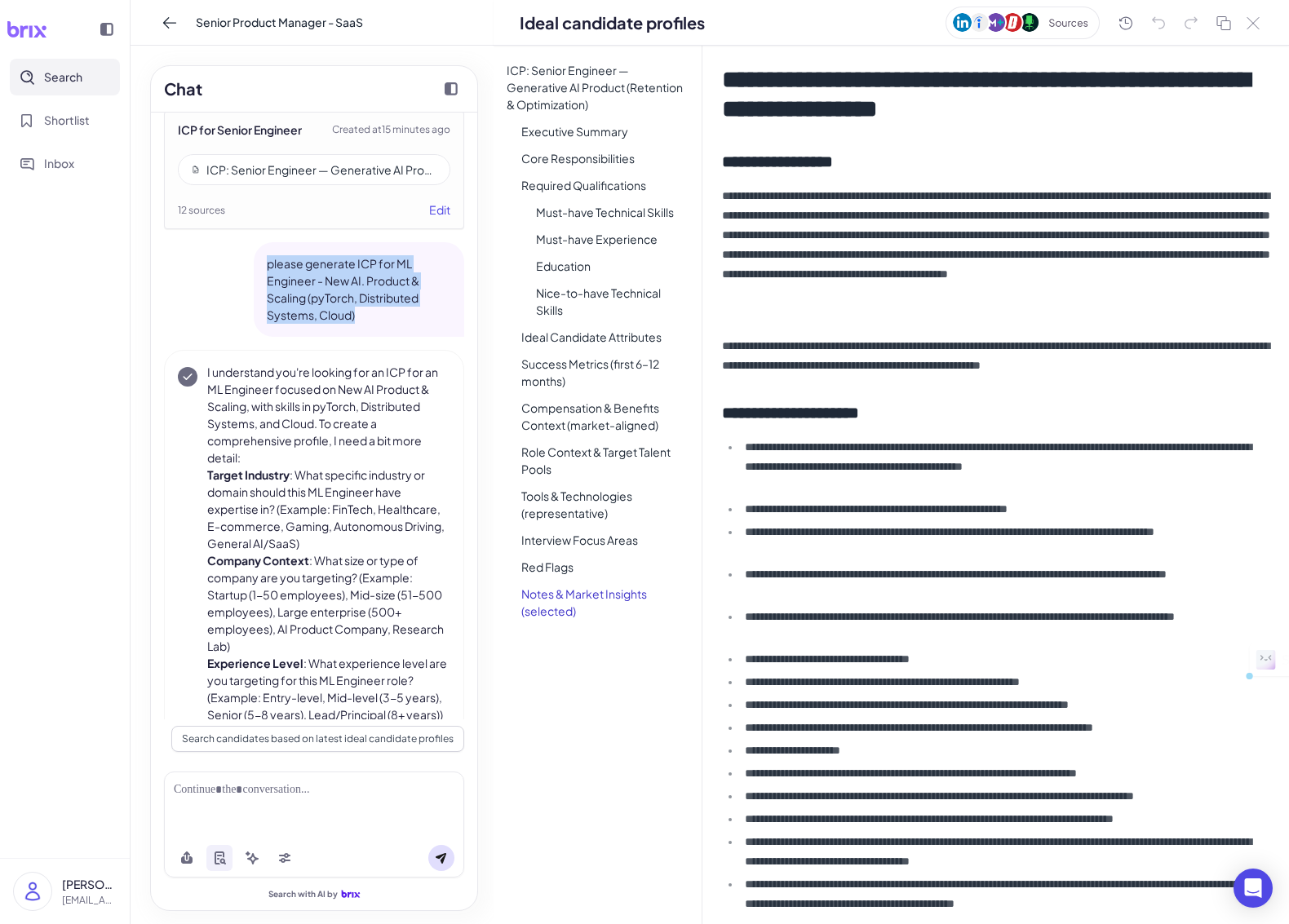
drag, startPoint x: 322, startPoint y: 307, endPoint x: 264, endPoint y: 270, distance: 68.8
click at [264, 270] on div "please generate ICP for ML Engineer - New AI. Product & Scaling (pyTorch, Distr…" at bounding box center [358, 289] width 211 height 94
copy p "please generate ICP for ML Engineer - New AI. Product & Scaling (pyTorch, Distr…"
click at [323, 795] on div at bounding box center [314, 790] width 281 height 17
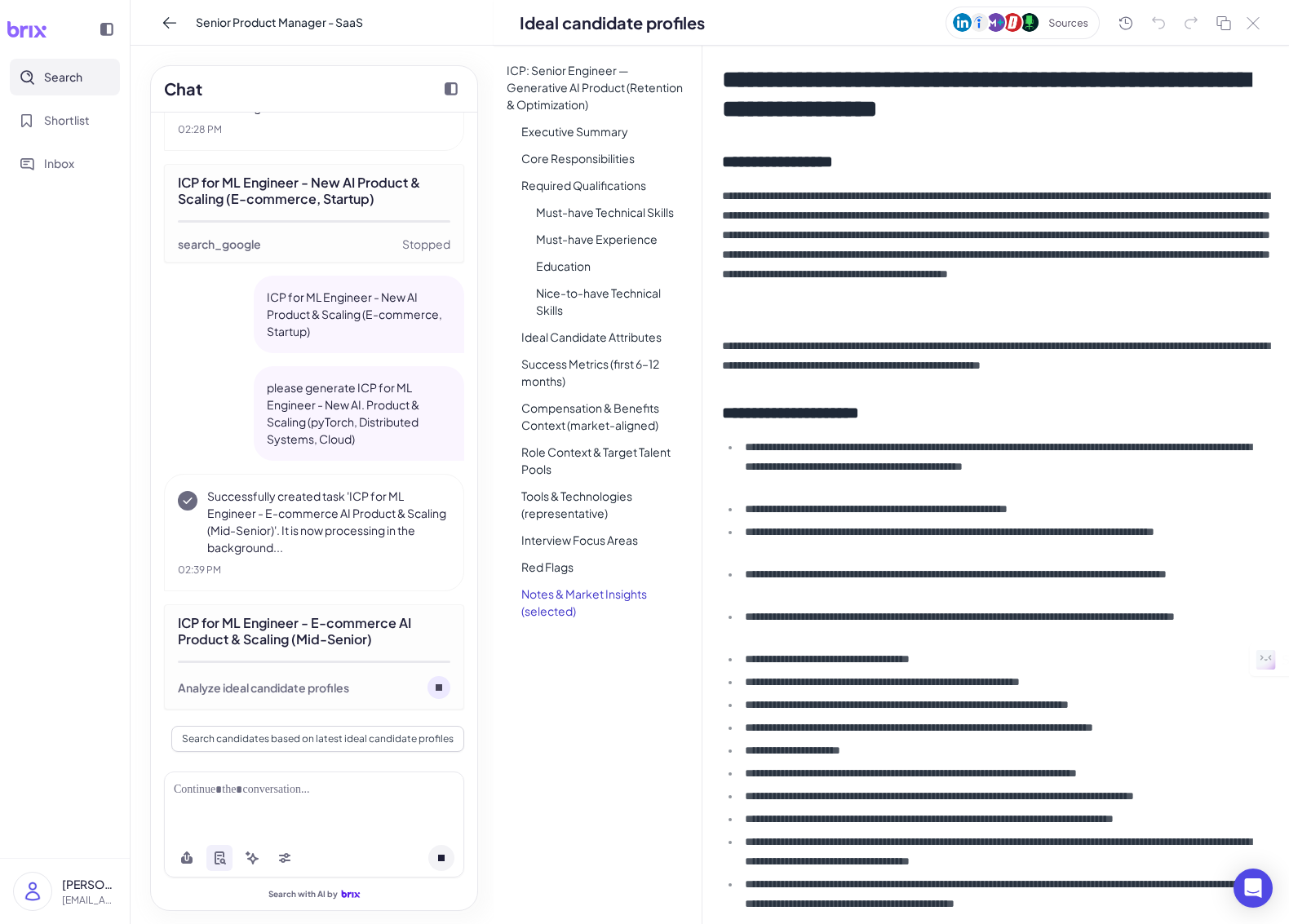
scroll to position [1863, 0]
